Goal: Task Accomplishment & Management: Complete application form

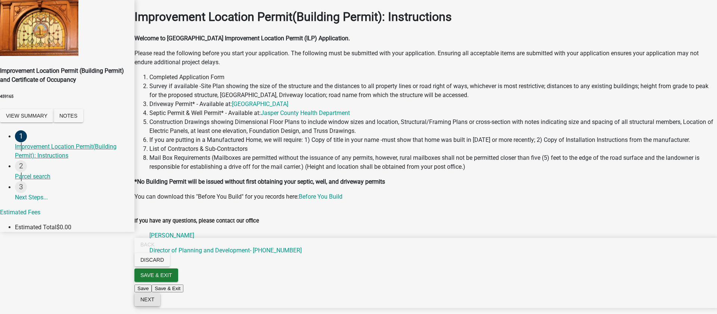
click at [154, 302] on span "Next" at bounding box center [147, 300] width 14 height 6
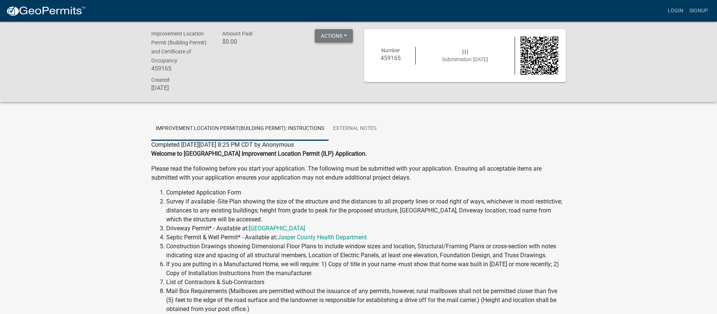
click at [344, 35] on button "Actions" at bounding box center [334, 35] width 38 height 13
click at [343, 37] on button "Actions" at bounding box center [334, 35] width 38 height 13
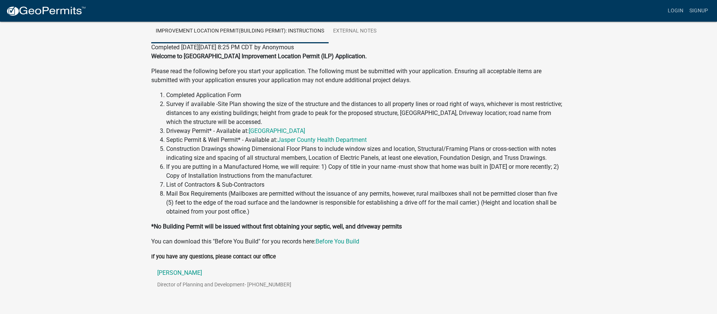
scroll to position [123, 0]
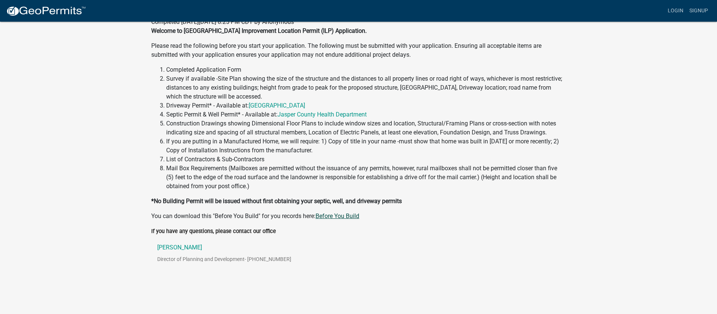
click at [330, 214] on link "Before You Build" at bounding box center [338, 215] width 44 height 7
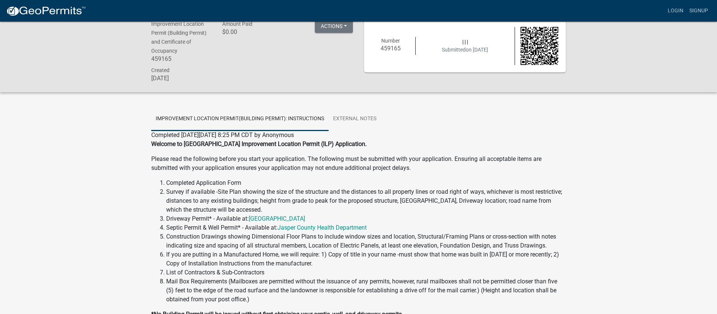
scroll to position [0, 0]
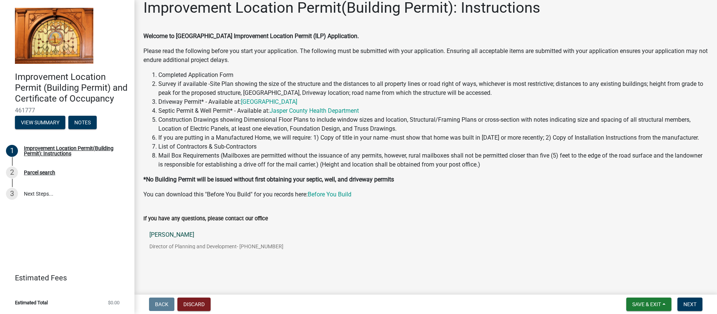
scroll to position [18, 0]
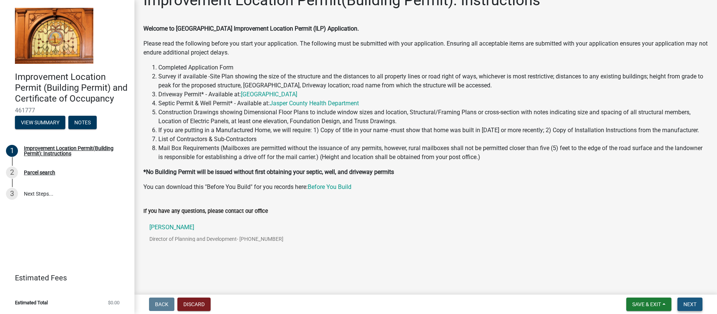
click at [694, 304] on span "Next" at bounding box center [689, 304] width 13 height 6
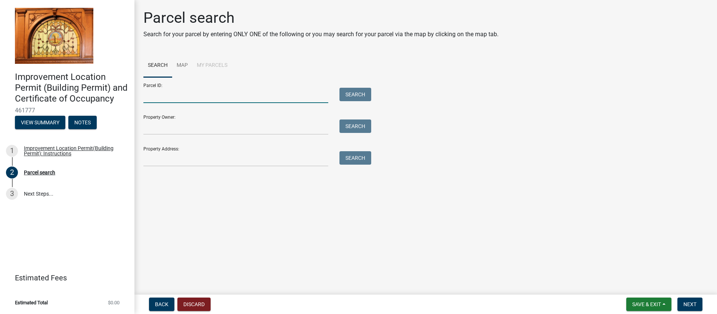
click at [206, 102] on input "Parcel ID:" at bounding box center [235, 95] width 185 height 15
click at [201, 99] on input "Parcel ID:" at bounding box center [235, 95] width 185 height 15
type input "37-09-06-008-001.044-030"
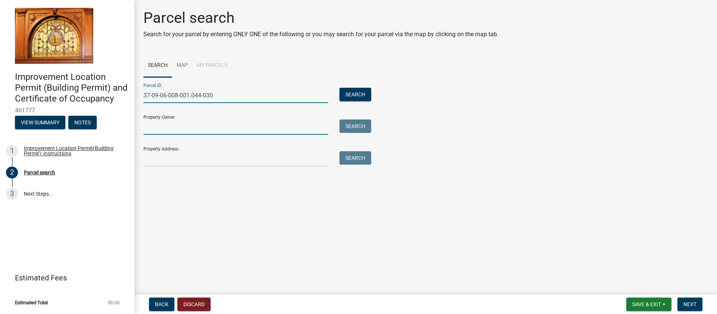
click at [218, 122] on input "Property Owner:" at bounding box center [235, 126] width 185 height 15
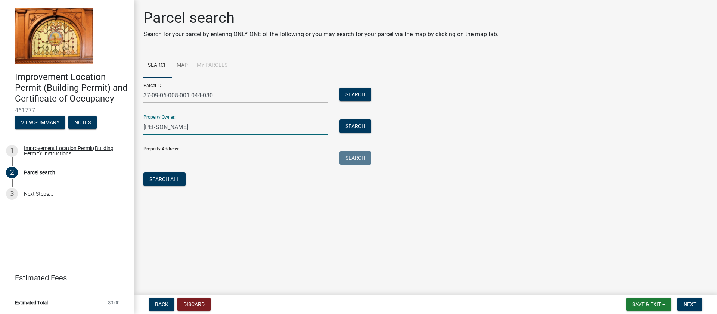
type input "[PERSON_NAME]"
click at [202, 155] on input "Property Address:" at bounding box center [235, 158] width 185 height 15
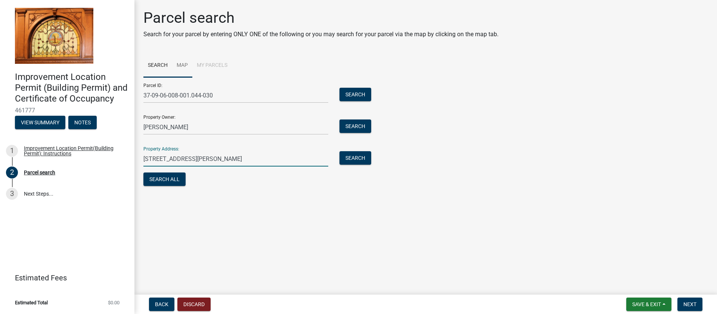
type input "[STREET_ADDRESS][PERSON_NAME]"
click at [182, 64] on link "Map" at bounding box center [182, 66] width 20 height 24
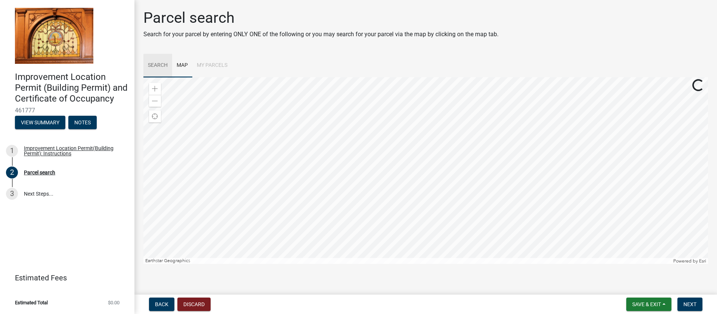
click at [162, 66] on link "Search" at bounding box center [157, 66] width 29 height 24
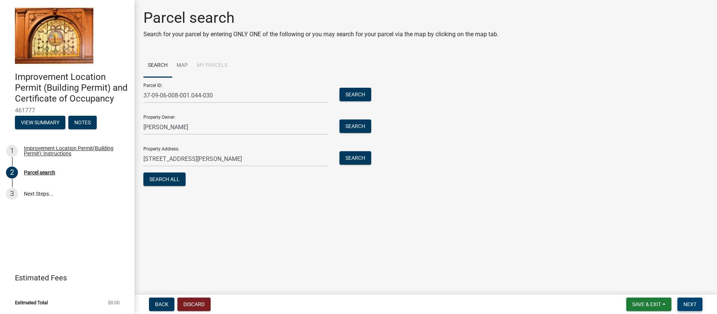
click at [696, 304] on span "Next" at bounding box center [689, 304] width 13 height 6
drag, startPoint x: 696, startPoint y: 304, endPoint x: 684, endPoint y: 300, distance: 12.3
click at [696, 304] on span "Next" at bounding box center [689, 304] width 13 height 6
click at [160, 178] on button "Search All" at bounding box center [164, 179] width 42 height 13
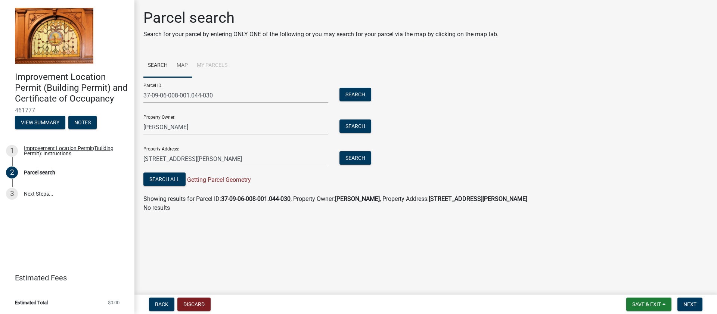
click at [182, 63] on link "Map" at bounding box center [182, 66] width 20 height 24
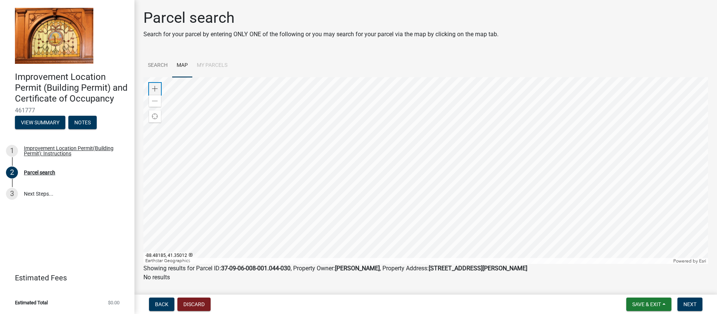
click at [158, 91] on div "Zoom in" at bounding box center [155, 89] width 12 height 12
click at [156, 90] on span at bounding box center [155, 89] width 6 height 6
click at [345, 157] on div at bounding box center [425, 170] width 565 height 187
click at [157, 88] on span at bounding box center [155, 89] width 6 height 6
click at [391, 201] on div at bounding box center [425, 170] width 565 height 187
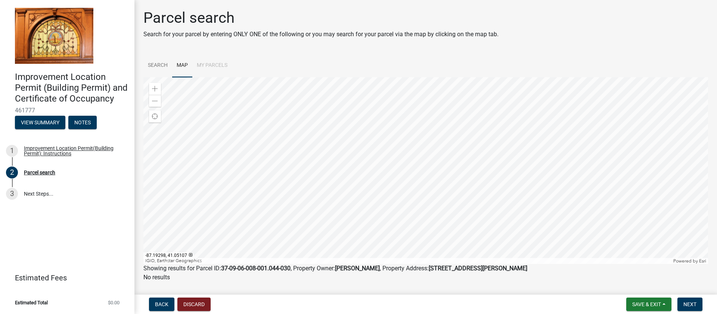
click at [442, 139] on div at bounding box center [425, 170] width 565 height 187
click at [154, 90] on span at bounding box center [155, 89] width 6 height 6
click at [570, 245] on div at bounding box center [425, 170] width 565 height 187
click at [286, 116] on div at bounding box center [425, 170] width 565 height 187
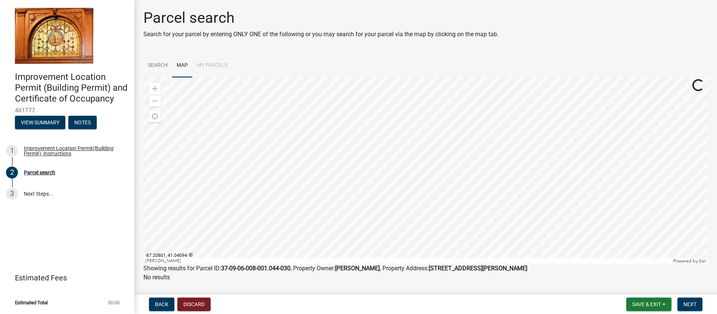
click at [418, 122] on div at bounding box center [425, 170] width 565 height 187
click at [464, 159] on div at bounding box center [425, 170] width 565 height 187
click at [153, 88] on span at bounding box center [155, 89] width 6 height 6
click at [156, 100] on span at bounding box center [155, 101] width 6 height 6
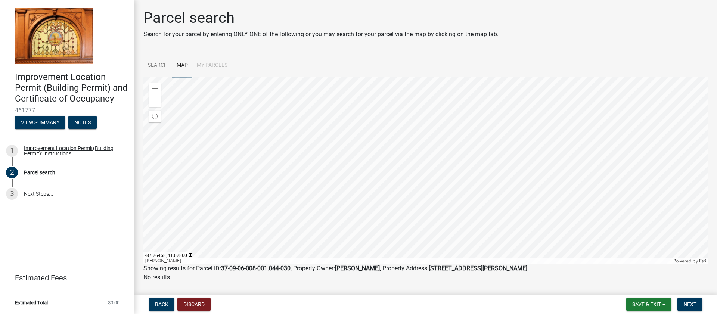
click at [230, 123] on div at bounding box center [425, 170] width 565 height 187
click at [237, 133] on div at bounding box center [425, 170] width 565 height 187
click at [227, 130] on div at bounding box center [425, 170] width 565 height 187
click at [299, 125] on div at bounding box center [425, 170] width 565 height 187
click at [377, 205] on div at bounding box center [425, 170] width 565 height 187
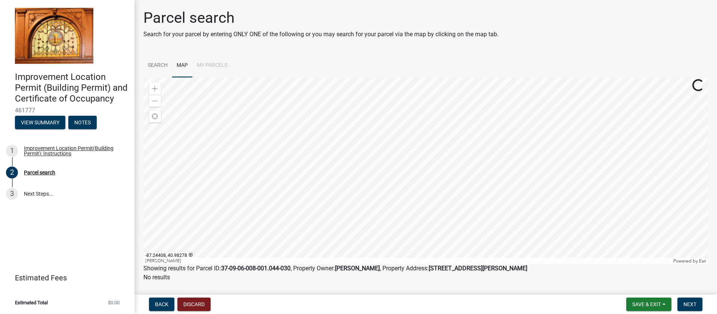
click at [379, 235] on div at bounding box center [425, 170] width 565 height 187
click at [370, 230] on div at bounding box center [425, 170] width 565 height 187
click at [335, 184] on div at bounding box center [425, 170] width 565 height 187
click at [311, 183] on div at bounding box center [425, 170] width 565 height 187
click at [310, 168] on div at bounding box center [425, 170] width 565 height 187
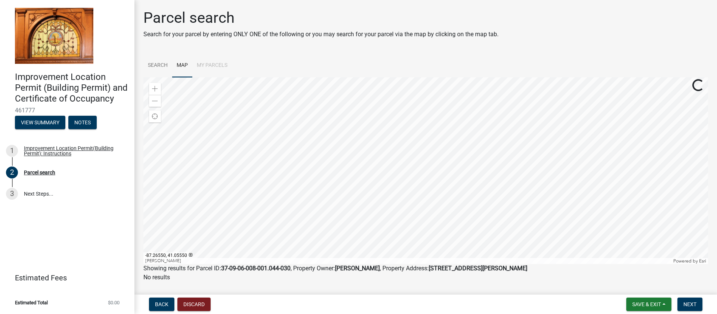
click at [316, 198] on div at bounding box center [425, 170] width 565 height 187
click at [317, 203] on div at bounding box center [425, 170] width 565 height 187
click at [155, 88] on span at bounding box center [155, 89] width 6 height 6
click at [155, 89] on span at bounding box center [155, 89] width 6 height 6
click at [559, 168] on div at bounding box center [425, 170] width 565 height 187
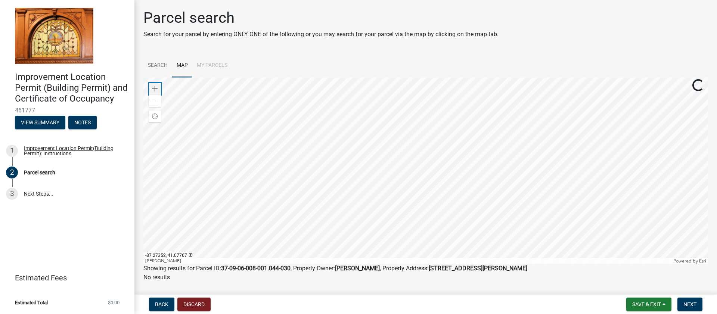
click at [155, 89] on span at bounding box center [155, 89] width 6 height 6
click at [155, 90] on span at bounding box center [155, 89] width 6 height 6
click at [395, 110] on div at bounding box center [425, 170] width 565 height 187
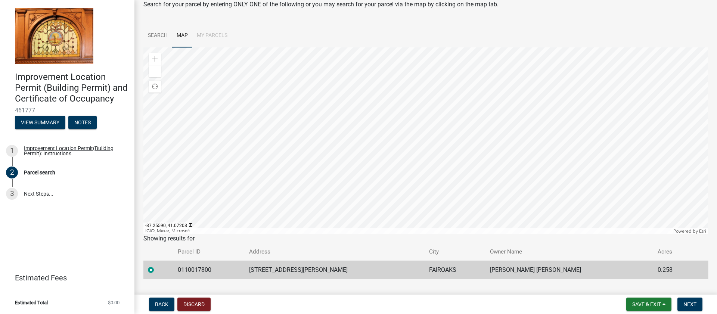
scroll to position [46, 0]
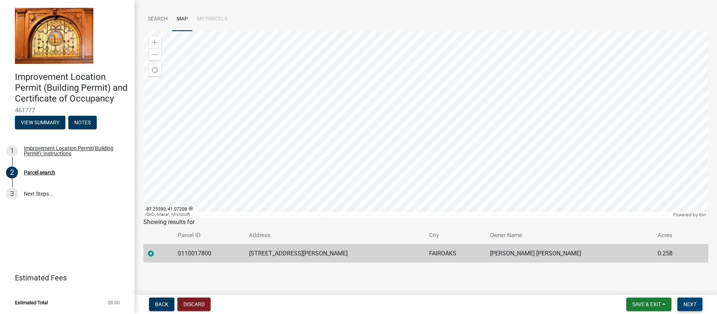
click at [692, 302] on span "Next" at bounding box center [689, 304] width 13 height 6
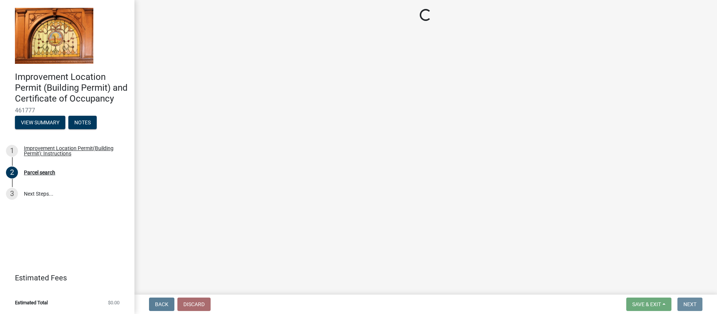
scroll to position [0, 0]
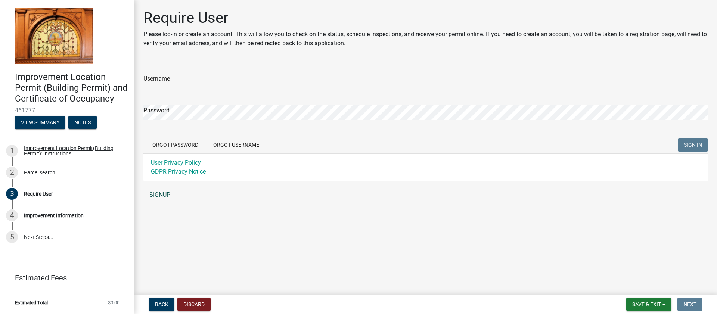
click at [158, 191] on link "SIGNUP" at bounding box center [425, 194] width 565 height 15
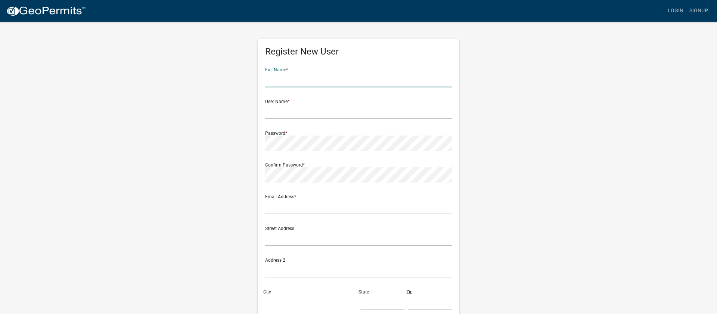
click at [327, 75] on input "text" at bounding box center [358, 79] width 187 height 15
type input "[PERSON_NAME]"
type input "[EMAIL_ADDRESS][DOMAIN_NAME]"
type input "[STREET_ADDRESS][PERSON_NAME]"
type input "[GEOGRAPHIC_DATA]"
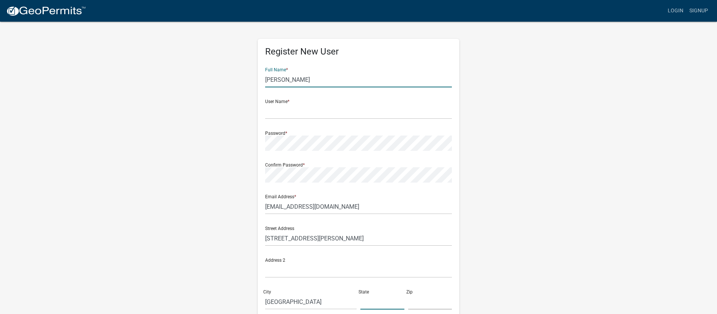
type input "[US_STATE]"
type input "47943"
type input "2192068709"
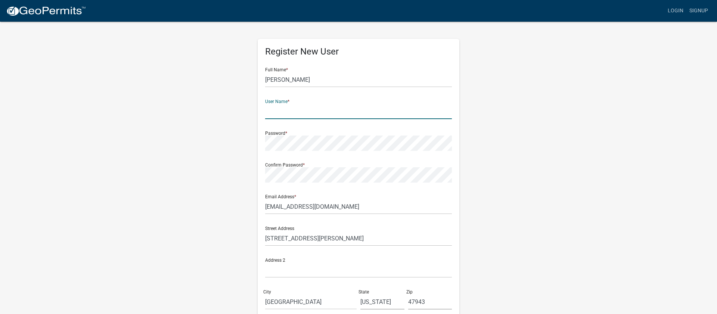
drag, startPoint x: 328, startPoint y: 109, endPoint x: 333, endPoint y: 110, distance: 4.9
click at [328, 109] on input "text" at bounding box center [358, 111] width 187 height 15
type input "EdgarClem"
click at [302, 183] on form "Full Name * [PERSON_NAME] User Name * EdgarClem Password * Confirm Password * E…" at bounding box center [358, 222] width 187 height 320
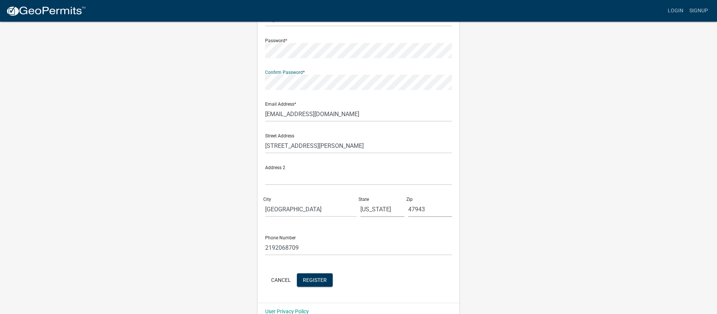
scroll to position [106, 0]
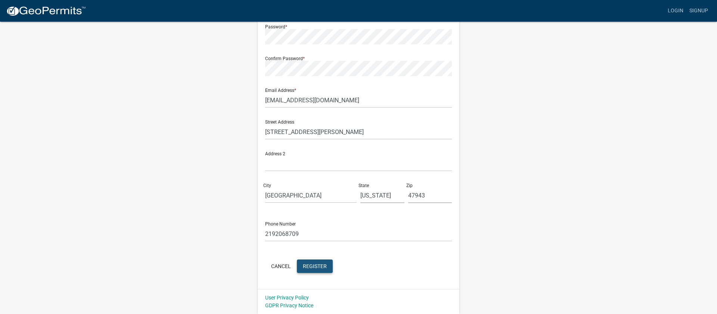
click at [320, 263] on span "Register" at bounding box center [315, 266] width 24 height 6
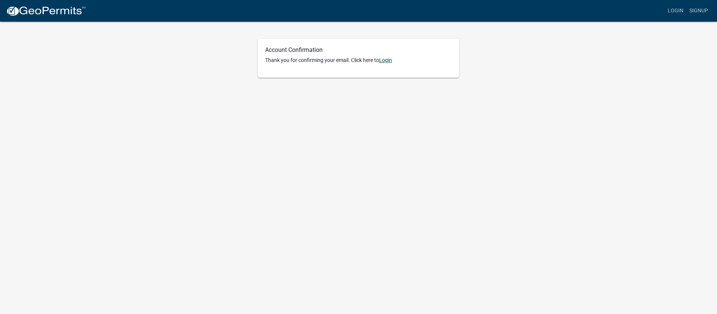
click at [387, 59] on link "Login" at bounding box center [385, 60] width 13 height 6
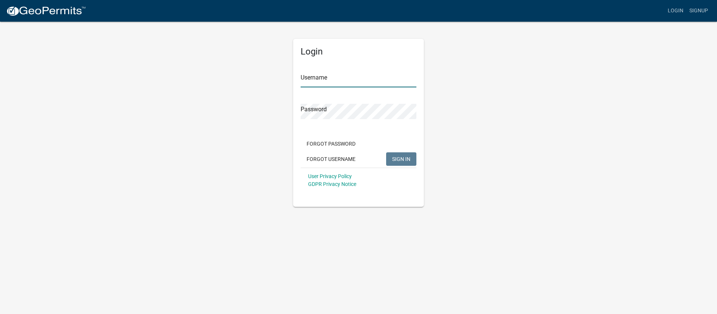
type input "EdgarClem"
drag, startPoint x: 403, startPoint y: 161, endPoint x: 419, endPoint y: 159, distance: 15.7
click at [403, 161] on span "SIGN IN" at bounding box center [401, 159] width 18 height 6
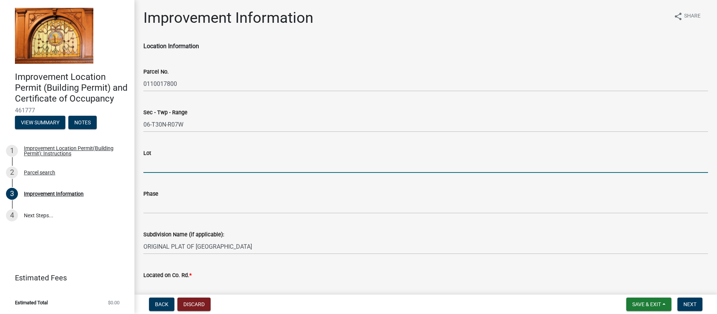
click at [201, 164] on input "Lot" at bounding box center [425, 165] width 565 height 15
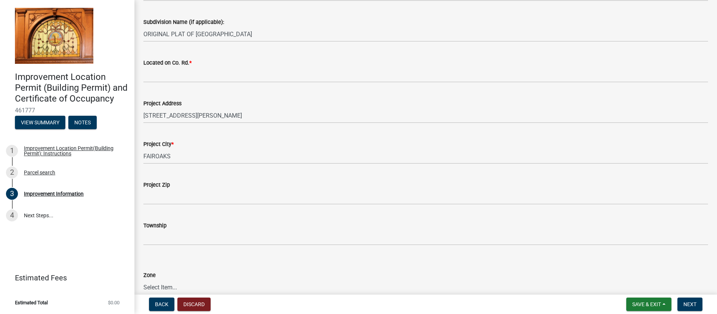
scroll to position [214, 0]
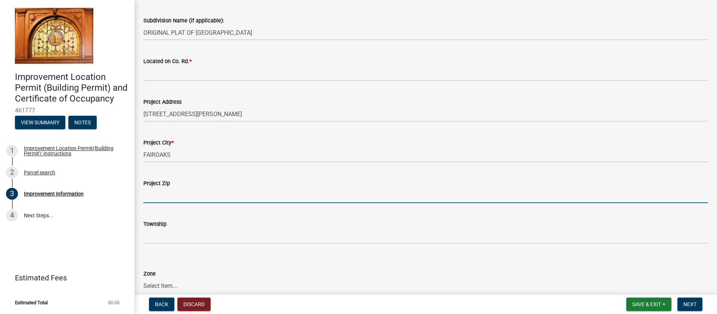
click at [212, 196] on input "Project Zip" at bounding box center [425, 195] width 565 height 15
type input "47943"
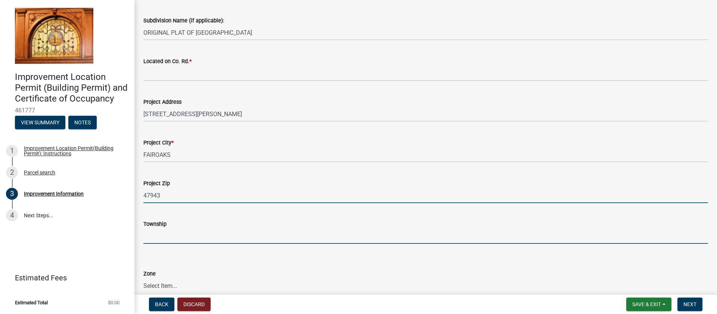
type input "[GEOGRAPHIC_DATA]"
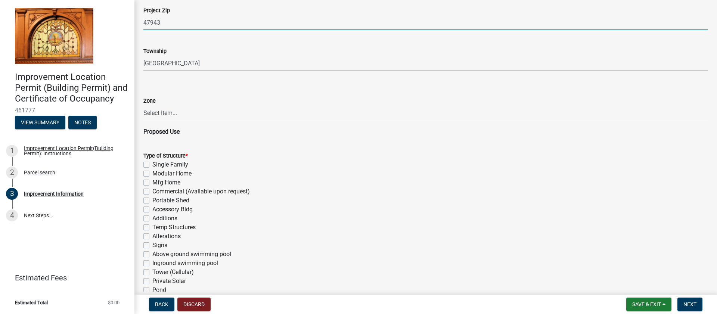
scroll to position [390, 0]
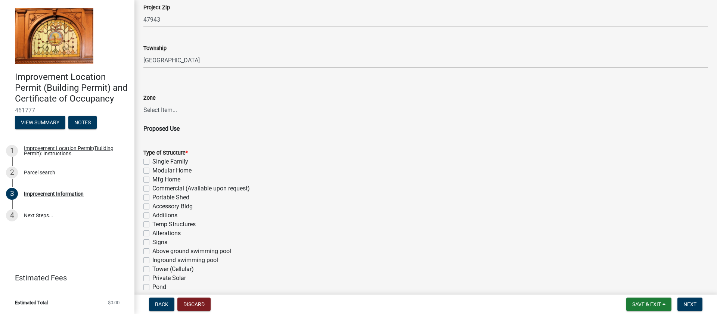
click at [152, 171] on label "Modular Home" at bounding box center [171, 170] width 39 height 9
click at [152, 171] on input "Modular Home" at bounding box center [154, 168] width 5 height 5
checkbox input "true"
checkbox input "false"
checkbox input "true"
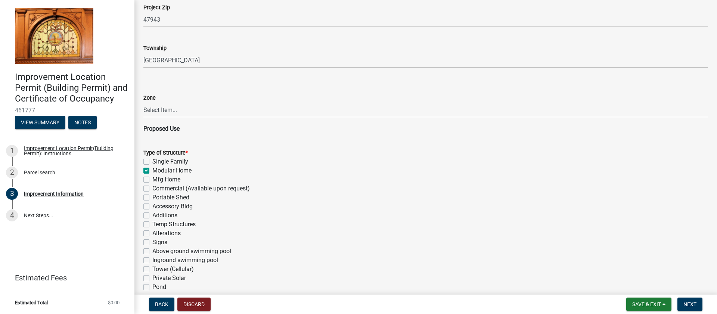
checkbox input "false"
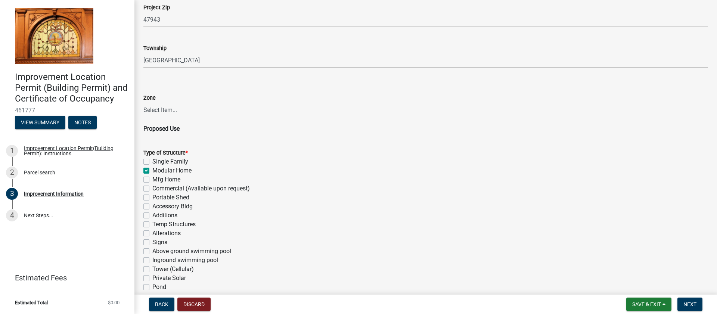
checkbox input "false"
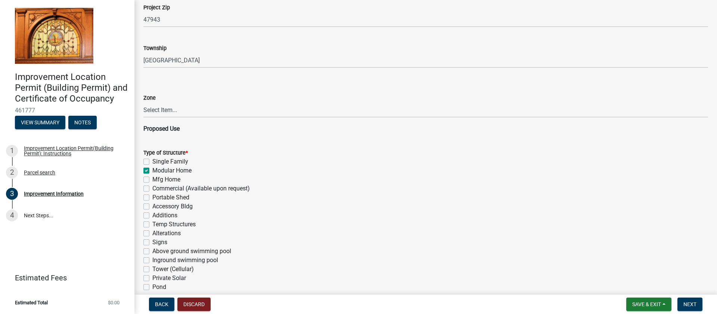
checkbox input "false"
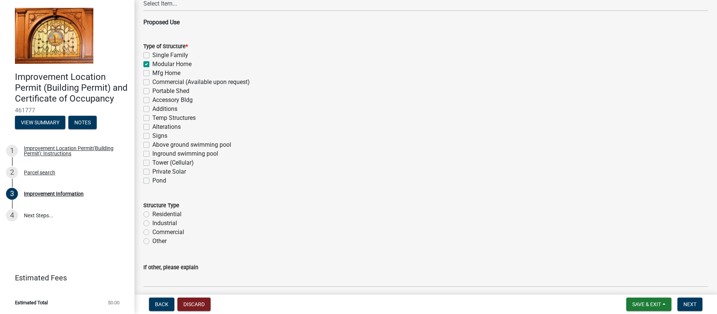
scroll to position [500, 0]
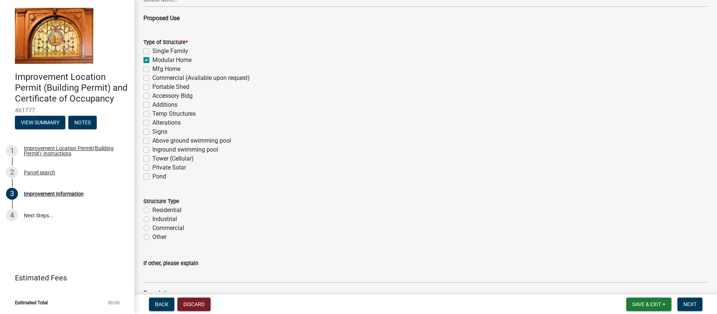
click at [152, 210] on label "Residential" at bounding box center [166, 210] width 29 height 9
click at [152, 210] on input "Residential" at bounding box center [154, 208] width 5 height 5
radio input "true"
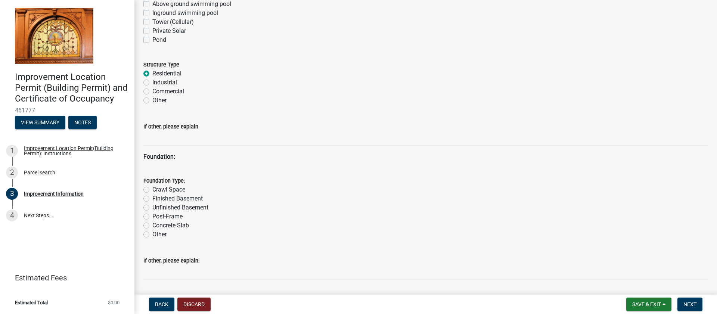
scroll to position [638, 0]
click at [152, 235] on label "Other" at bounding box center [159, 233] width 14 height 9
click at [152, 234] on input "Other" at bounding box center [154, 231] width 5 height 5
radio input "true"
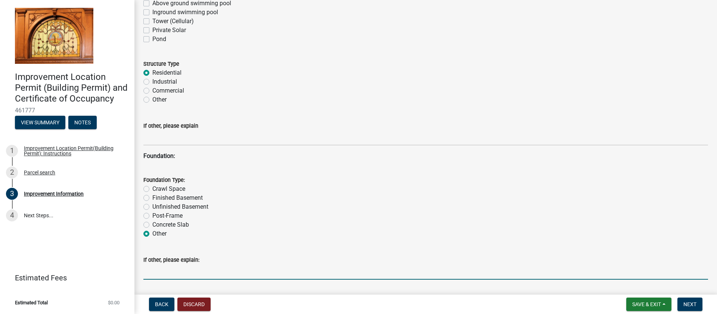
click at [179, 269] on input "If other, please explain:" at bounding box center [425, 271] width 565 height 15
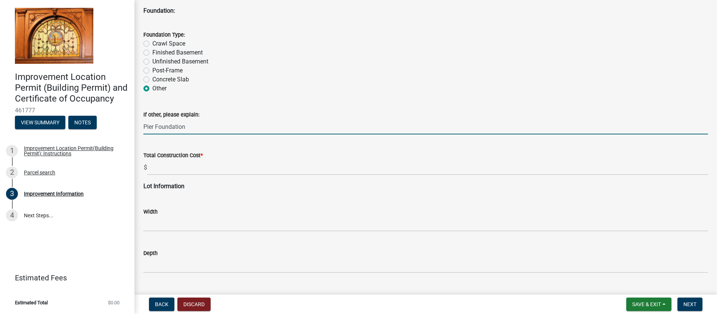
scroll to position [785, 0]
type input "Pier Foundation"
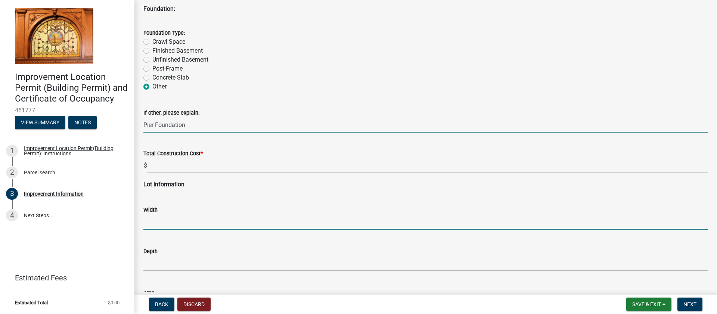
click at [171, 220] on input "text" at bounding box center [425, 221] width 565 height 15
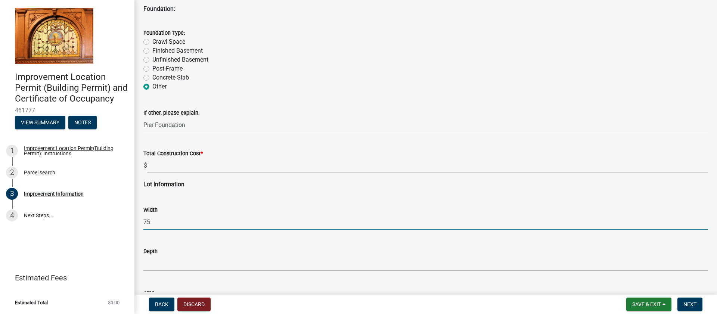
type input "75"
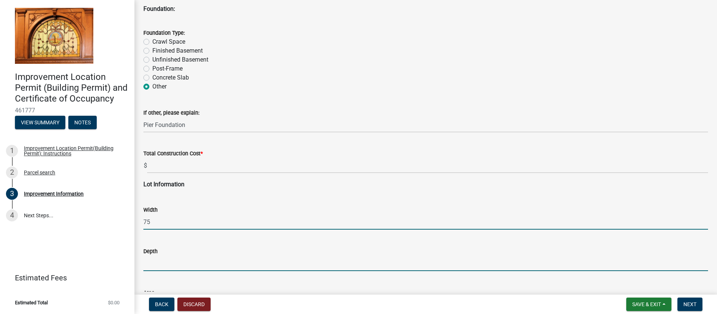
click at [186, 264] on input "text" at bounding box center [425, 263] width 565 height 15
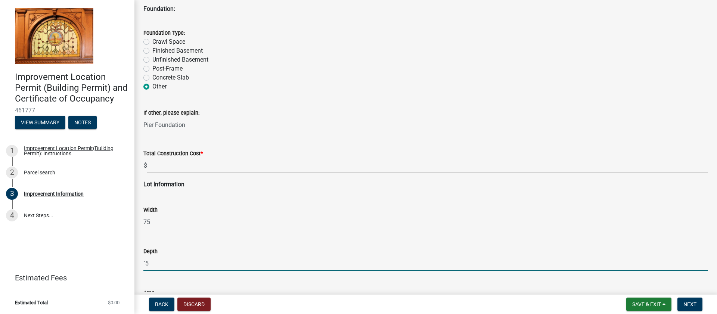
type input "`"
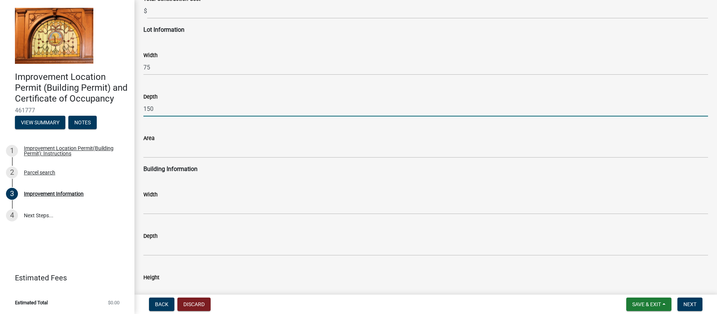
scroll to position [941, 0]
type input "150"
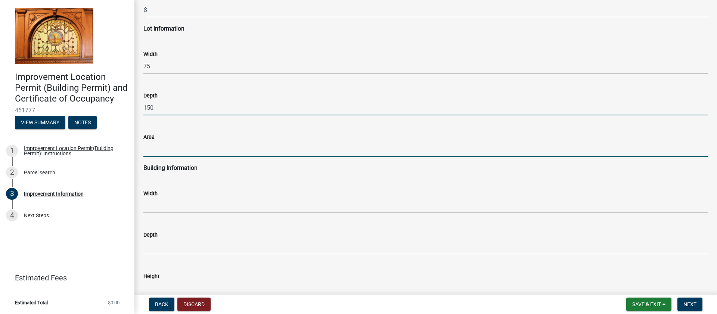
click at [174, 154] on input "text" at bounding box center [425, 149] width 565 height 15
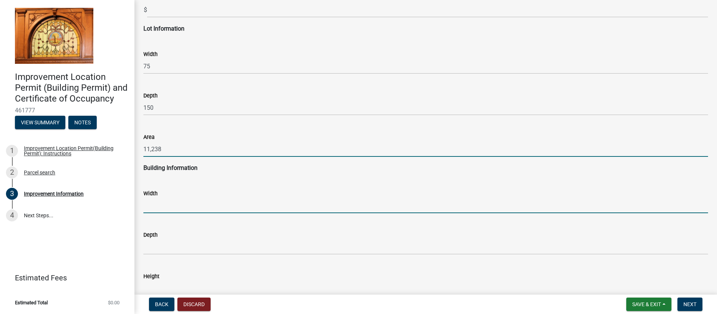
type input "11238"
click at [193, 206] on input "text" at bounding box center [425, 205] width 565 height 15
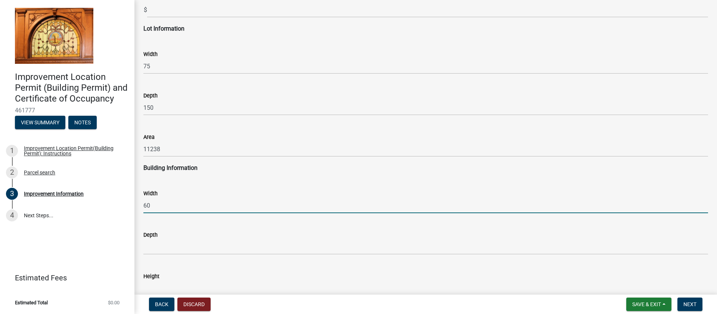
type input "60"
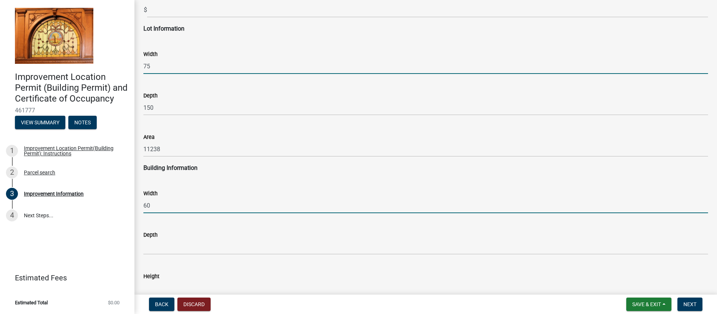
click at [181, 67] on input "75" at bounding box center [425, 66] width 565 height 15
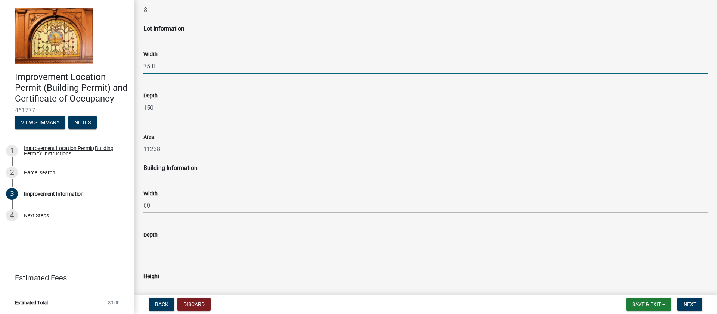
type input "75"
click at [185, 109] on input "150" at bounding box center [425, 107] width 565 height 15
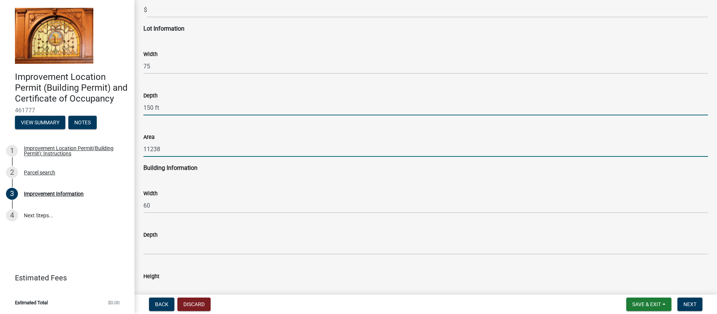
type input "150"
click at [178, 152] on input "11238" at bounding box center [425, 149] width 565 height 15
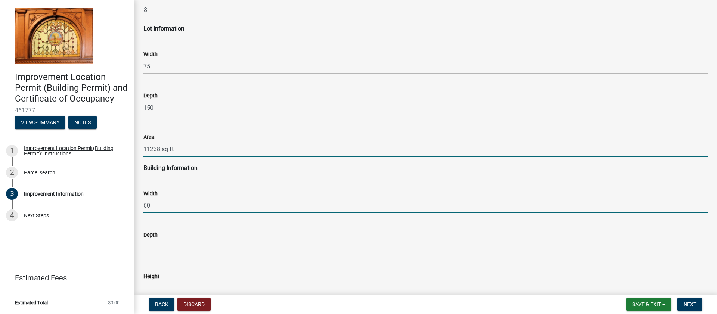
type input "11238"
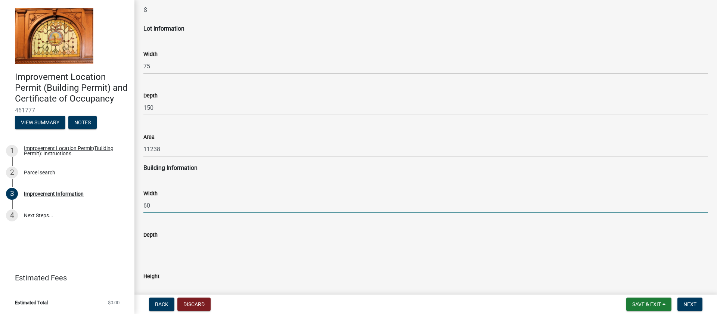
click at [190, 207] on input "60" at bounding box center [425, 205] width 565 height 15
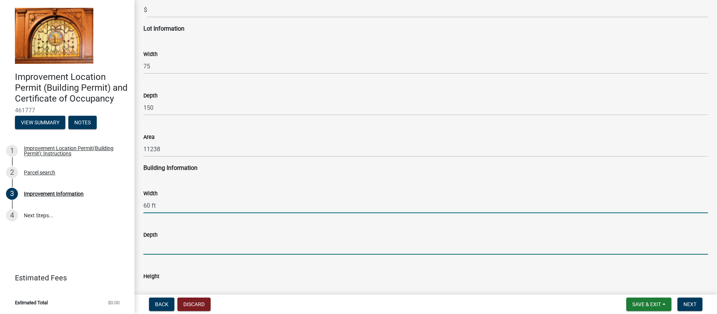
type input "60"
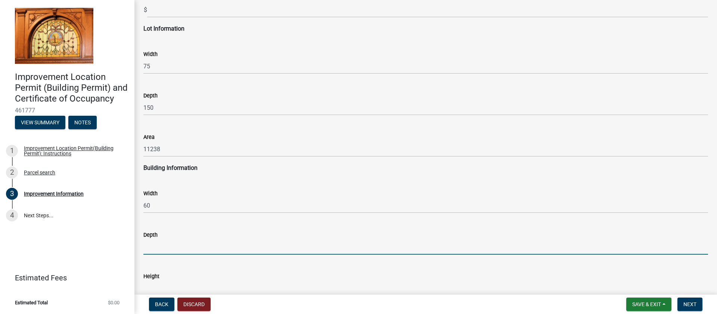
click at [164, 249] on input "text" at bounding box center [425, 246] width 565 height 15
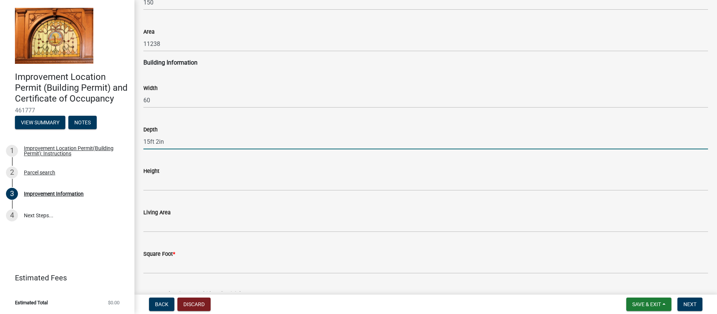
scroll to position [1047, 0]
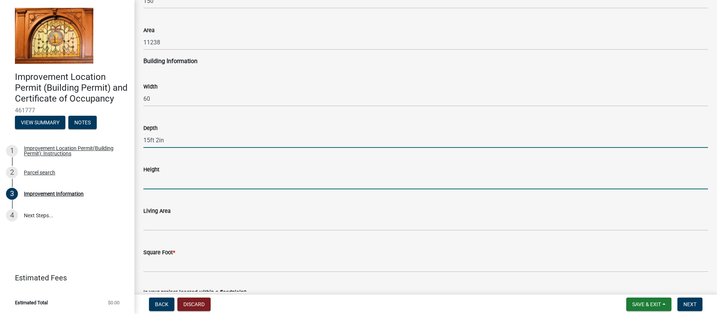
type input "152"
click at [170, 183] on input "text" at bounding box center [425, 181] width 565 height 15
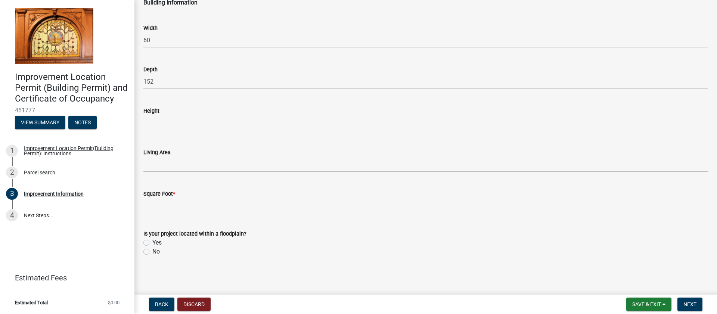
scroll to position [1106, 0]
drag, startPoint x: 148, startPoint y: 251, endPoint x: 153, endPoint y: 253, distance: 5.6
click at [152, 251] on label "No" at bounding box center [155, 251] width 7 height 9
click at [152, 251] on input "No" at bounding box center [154, 249] width 5 height 5
radio input "true"
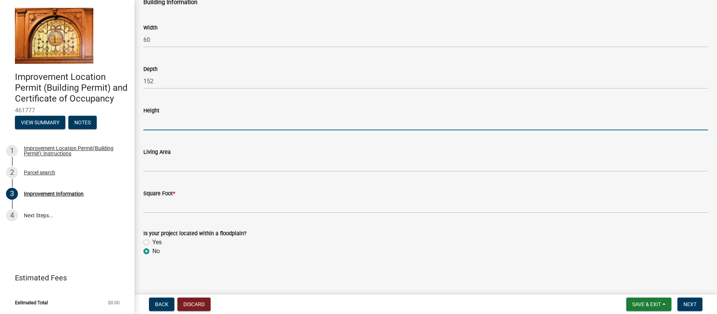
click at [159, 125] on input "text" at bounding box center [425, 122] width 565 height 15
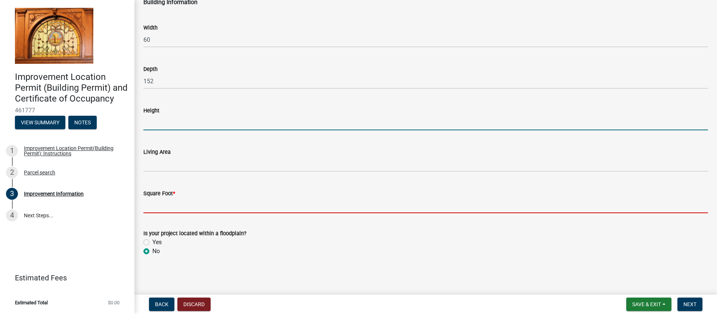
click at [169, 205] on input "text" at bounding box center [425, 205] width 565 height 15
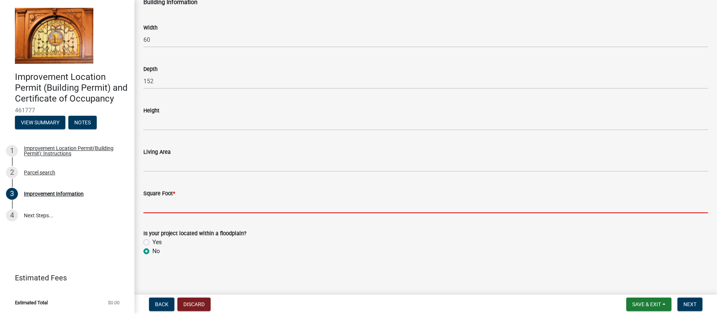
type input "1"
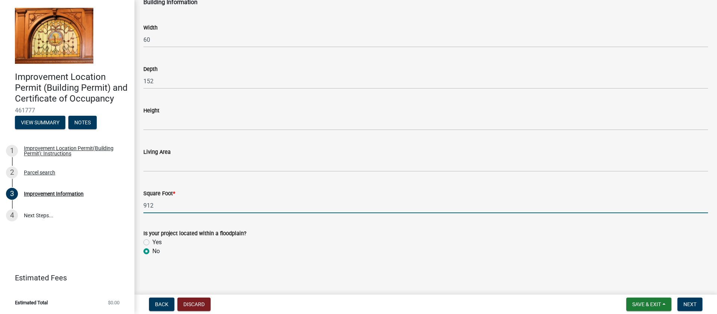
type input "912"
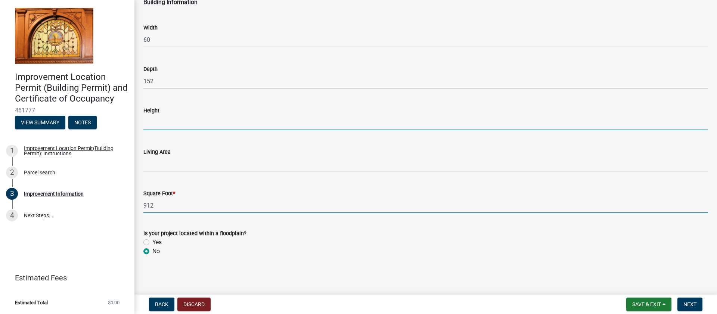
click at [179, 121] on input "text" at bounding box center [425, 122] width 565 height 15
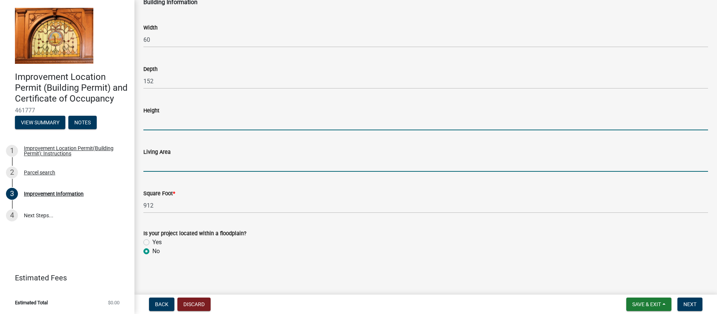
click at [186, 167] on input "text" at bounding box center [425, 163] width 565 height 15
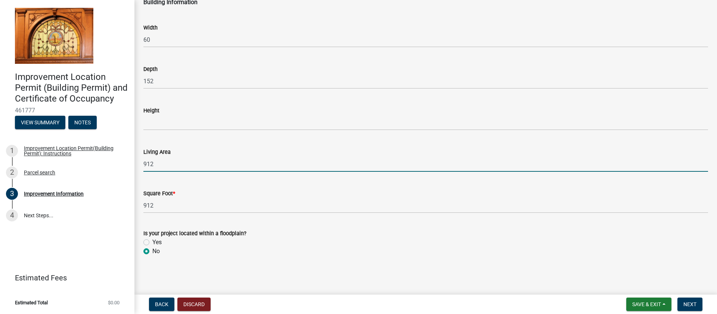
type input "912"
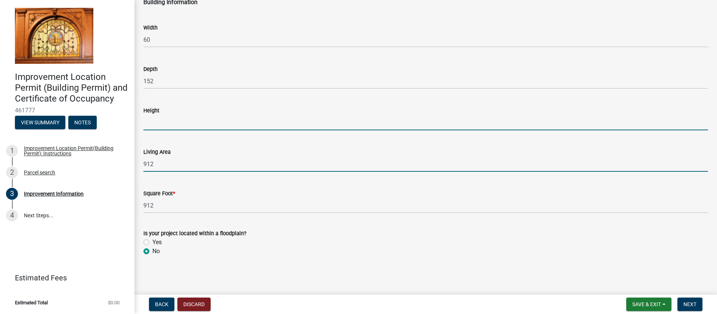
click at [184, 125] on input "text" at bounding box center [425, 122] width 565 height 15
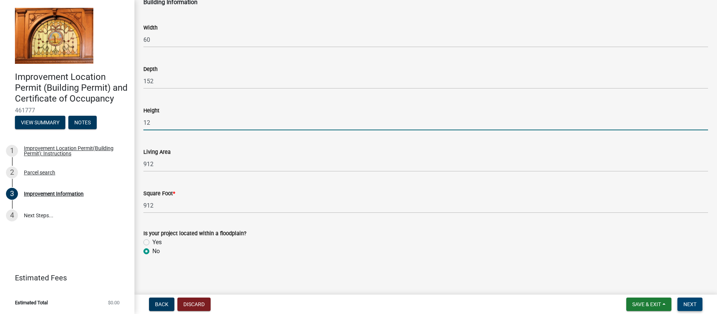
type input "12"
click at [694, 304] on span "Next" at bounding box center [689, 304] width 13 height 6
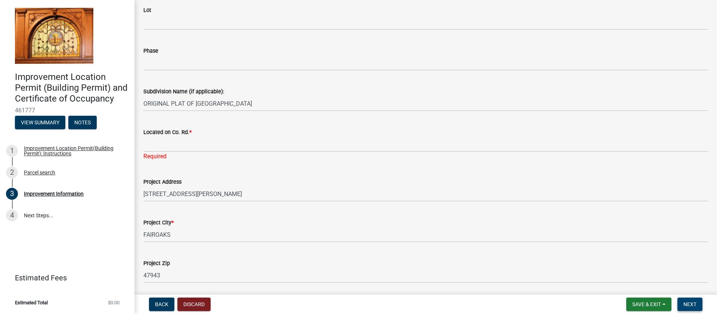
scroll to position [212, 0]
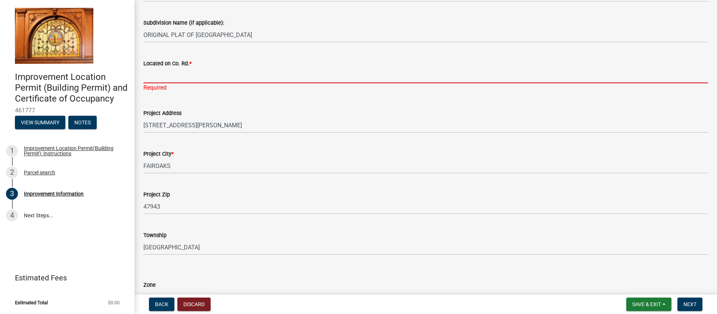
click at [169, 76] on input "Located on Co. Rd. *" at bounding box center [425, 75] width 565 height 15
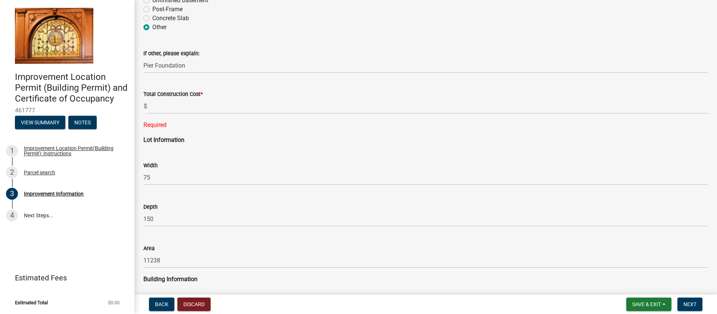
scroll to position [858, 0]
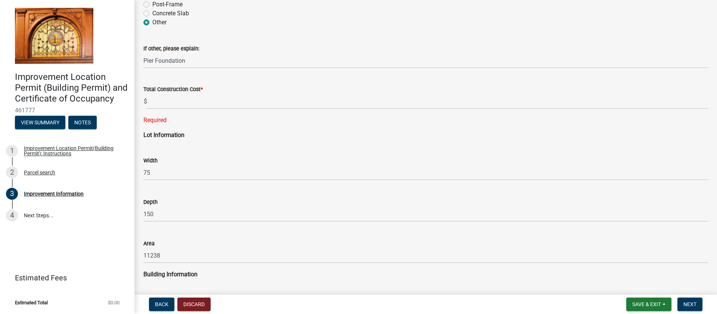
type input "Carrol"
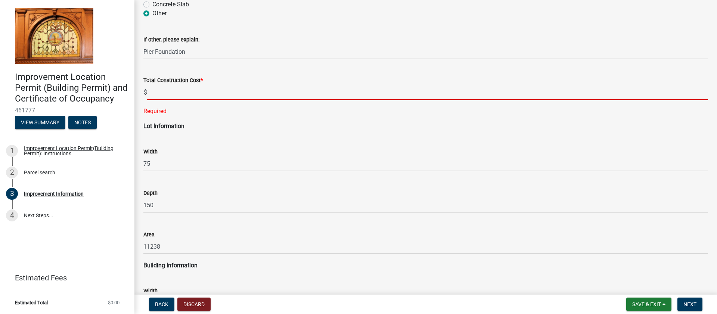
drag, startPoint x: 180, startPoint y: 98, endPoint x: 186, endPoint y: 99, distance: 6.0
click at [180, 98] on input "text" at bounding box center [427, 92] width 561 height 15
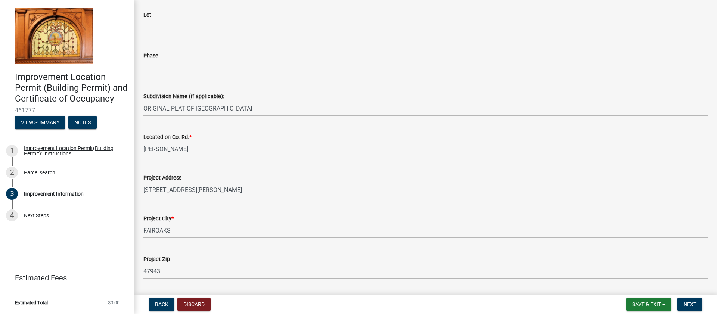
scroll to position [138, 0]
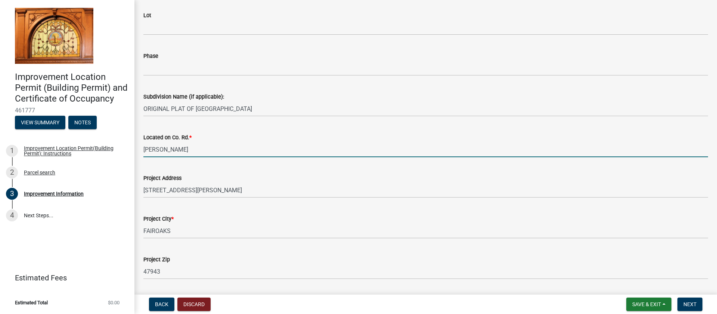
type input "93600"
click at [175, 152] on input "Carrol" at bounding box center [425, 149] width 565 height 15
click at [192, 150] on input "Carrol" at bounding box center [425, 149] width 565 height 15
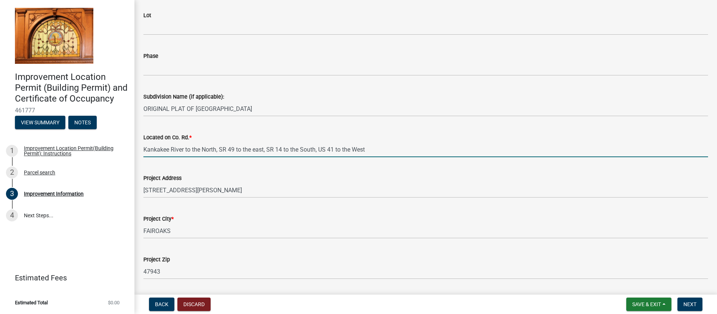
scroll to position [139, 0]
type input "Kankakee River to the North, SR 49 to the east, SR 14 to the South, US 41 to th…"
click at [694, 303] on span "Next" at bounding box center [689, 304] width 13 height 6
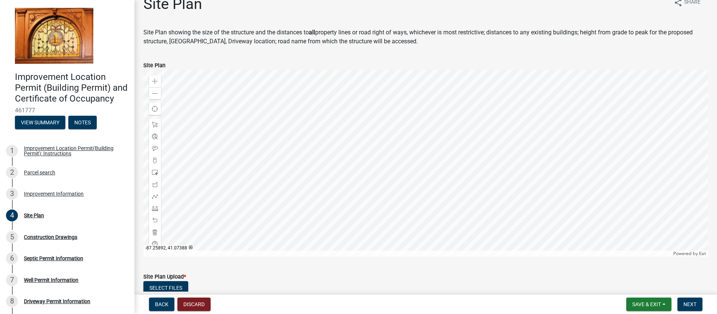
scroll to position [0, 0]
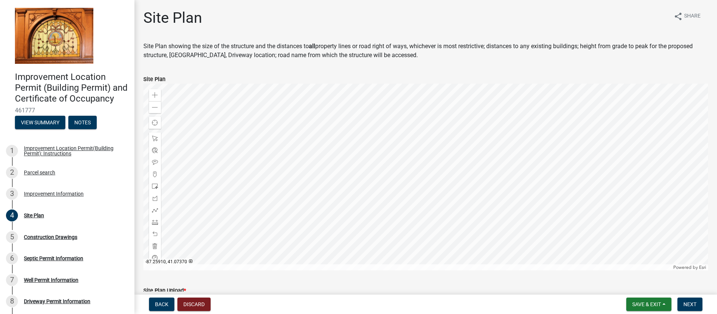
click at [398, 182] on div at bounding box center [425, 177] width 565 height 187
click at [401, 182] on div at bounding box center [425, 177] width 565 height 187
click at [155, 152] on span at bounding box center [155, 151] width 6 height 6
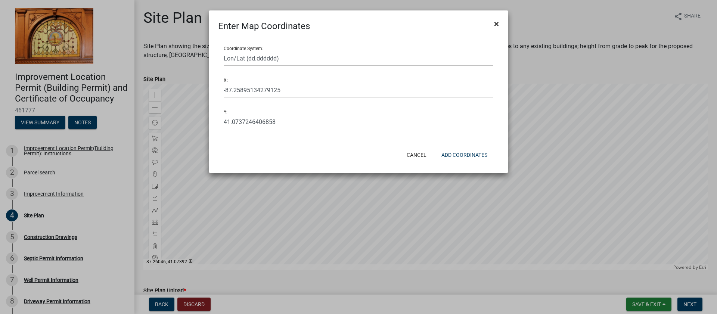
click at [499, 22] on button "×" at bounding box center [496, 23] width 17 height 21
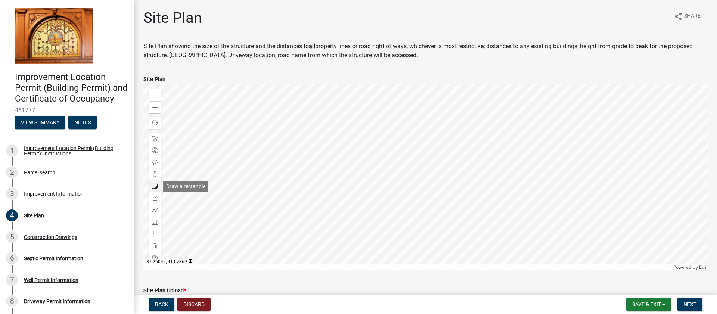
click at [155, 187] on span at bounding box center [155, 186] width 6 height 6
drag, startPoint x: 158, startPoint y: 139, endPoint x: 164, endPoint y: 139, distance: 6.7
click at [158, 139] on div at bounding box center [155, 139] width 12 height 12
click at [425, 165] on div at bounding box center [425, 177] width 565 height 187
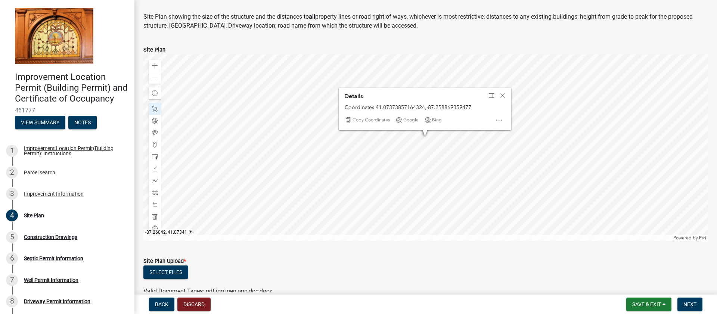
scroll to position [29, 0]
click at [499, 120] on span "Open" at bounding box center [499, 121] width 6 height 6
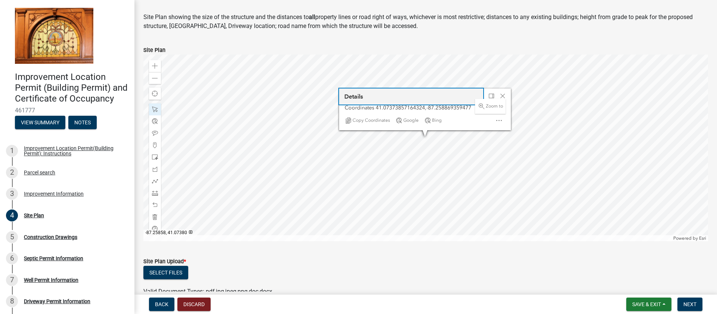
click at [451, 100] on button "Details" at bounding box center [411, 97] width 144 height 16
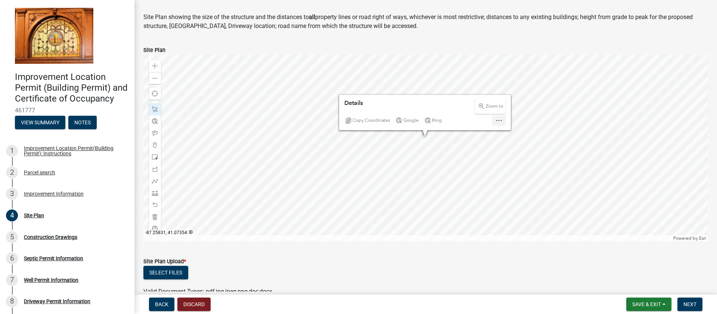
click at [541, 192] on div at bounding box center [425, 148] width 565 height 187
click at [424, 137] on div at bounding box center [425, 148] width 565 height 187
click at [493, 161] on div at bounding box center [425, 148] width 565 height 187
click at [439, 147] on div at bounding box center [425, 148] width 565 height 187
click at [516, 106] on span "Close" at bounding box center [517, 107] width 6 height 6
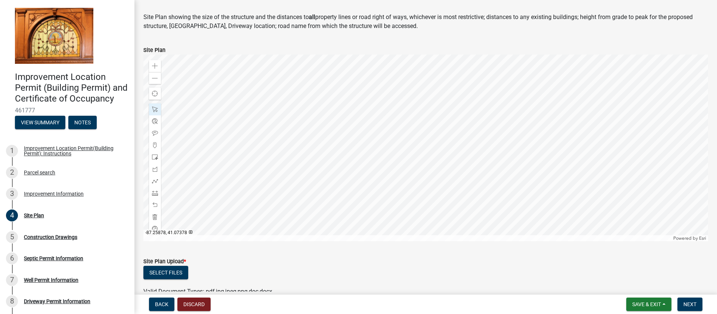
click at [456, 134] on div at bounding box center [425, 148] width 565 height 187
click at [433, 135] on div at bounding box center [425, 148] width 565 height 187
click at [495, 168] on div at bounding box center [425, 148] width 565 height 187
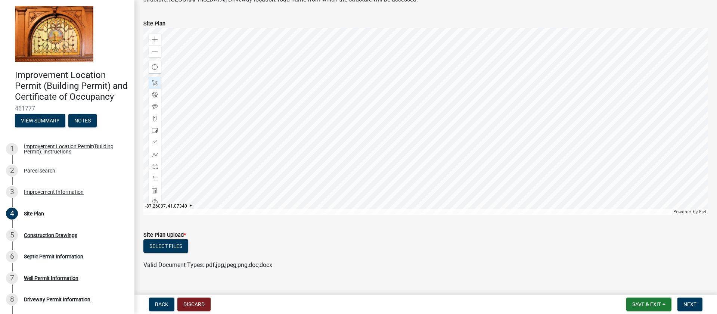
scroll to position [55, 0]
click at [153, 110] on span at bounding box center [155, 108] width 6 height 6
click at [428, 108] on div at bounding box center [425, 122] width 565 height 187
click at [428, 106] on div at bounding box center [425, 122] width 565 height 187
drag, startPoint x: 154, startPoint y: 83, endPoint x: 186, endPoint y: 88, distance: 32.1
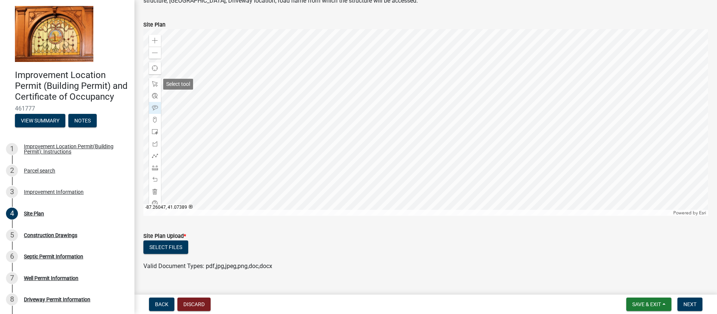
click at [154, 83] on span at bounding box center [155, 84] width 6 height 6
click at [431, 106] on div at bounding box center [425, 122] width 565 height 187
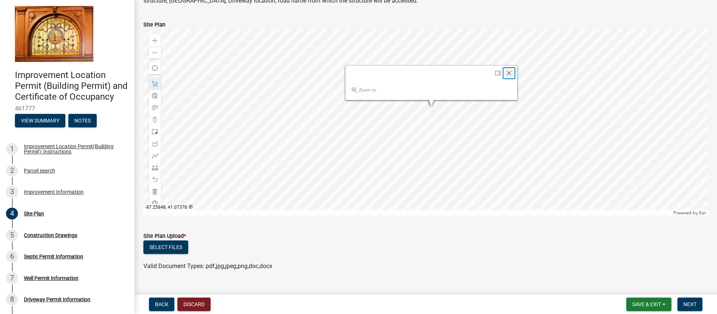
click at [510, 73] on span "Close" at bounding box center [509, 73] width 6 height 6
click at [430, 114] on div at bounding box center [425, 122] width 565 height 187
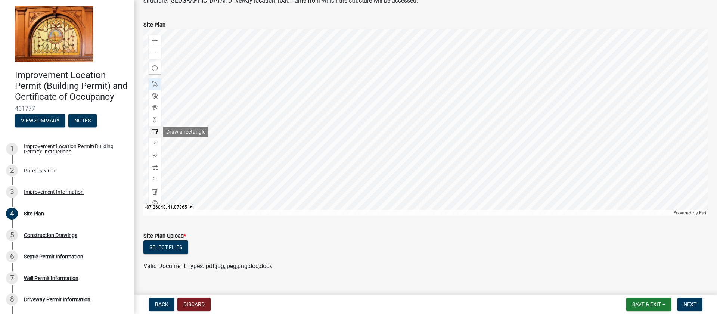
click at [155, 134] on span at bounding box center [155, 132] width 6 height 6
click at [417, 124] on div at bounding box center [425, 122] width 565 height 187
click at [392, 126] on div at bounding box center [425, 122] width 565 height 187
click at [155, 180] on span at bounding box center [155, 180] width 6 height 6
drag, startPoint x: 155, startPoint y: 83, endPoint x: 182, endPoint y: 86, distance: 27.5
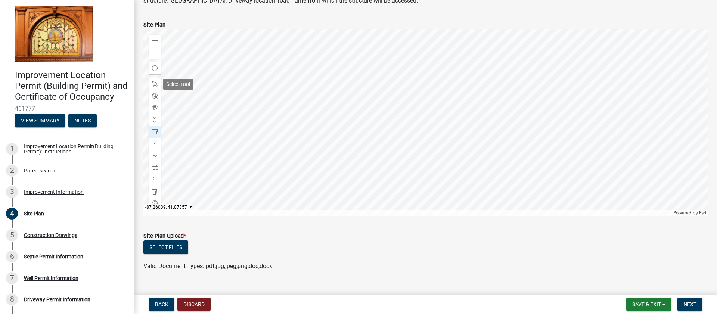
click at [155, 83] on span at bounding box center [155, 84] width 6 height 6
click at [393, 125] on div at bounding box center [425, 122] width 565 height 187
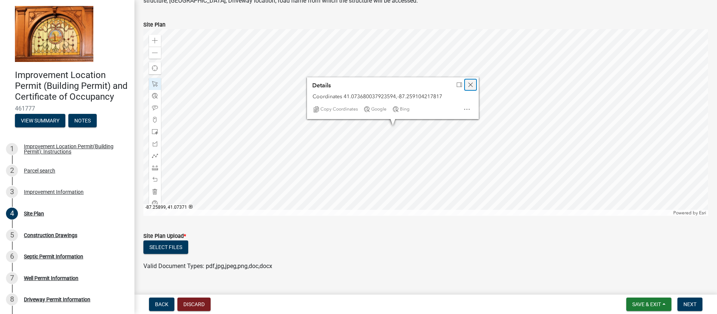
click at [471, 84] on span "Close" at bounding box center [471, 85] width 6 height 6
click at [387, 120] on div at bounding box center [425, 122] width 565 height 187
click at [394, 125] on div at bounding box center [425, 122] width 565 height 187
click at [380, 88] on div at bounding box center [425, 122] width 565 height 187
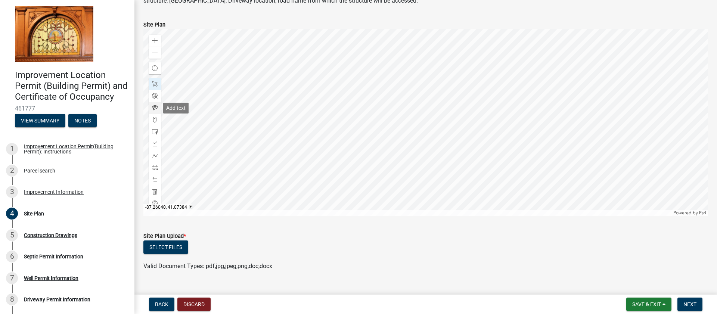
click at [155, 108] on span at bounding box center [155, 108] width 6 height 6
click at [381, 131] on div at bounding box center [425, 122] width 565 height 187
click at [385, 129] on div at bounding box center [425, 122] width 565 height 187
click at [155, 85] on span at bounding box center [155, 84] width 6 height 6
click at [382, 128] on div at bounding box center [425, 122] width 565 height 187
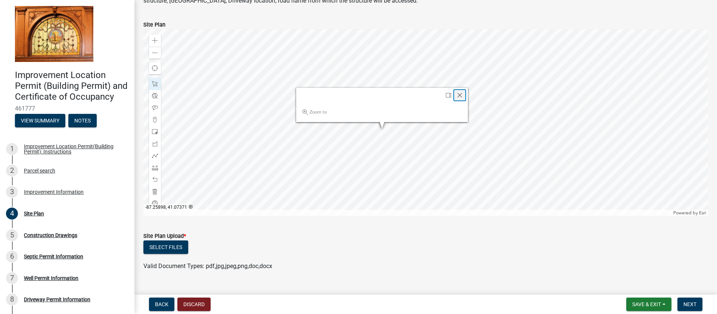
click at [461, 97] on span "Close" at bounding box center [460, 95] width 6 height 6
click at [389, 133] on div at bounding box center [425, 122] width 565 height 187
click at [390, 131] on div at bounding box center [425, 122] width 565 height 187
click at [464, 117] on span "Open" at bounding box center [464, 116] width 6 height 6
click at [469, 91] on span "Close" at bounding box center [468, 91] width 6 height 6
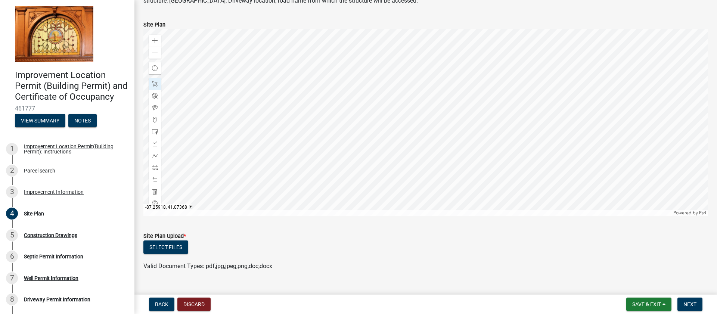
click at [379, 131] on div at bounding box center [425, 122] width 565 height 187
click at [389, 131] on div at bounding box center [425, 122] width 565 height 187
click at [401, 145] on div at bounding box center [425, 122] width 565 height 187
click at [392, 129] on div at bounding box center [425, 122] width 565 height 187
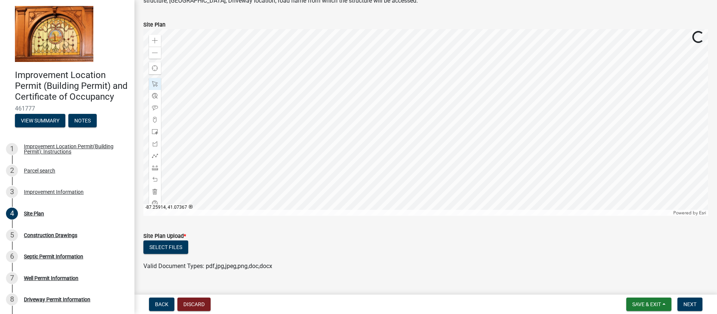
click at [388, 131] on div at bounding box center [425, 122] width 565 height 187
click at [464, 98] on span "Close" at bounding box center [466, 98] width 6 height 6
click at [397, 121] on div at bounding box center [425, 122] width 565 height 187
click at [448, 230] on form "Site Plan Upload * Select files Valid Document Types: pdf,jpg,jpeg,png,doc,docx" at bounding box center [425, 247] width 565 height 48
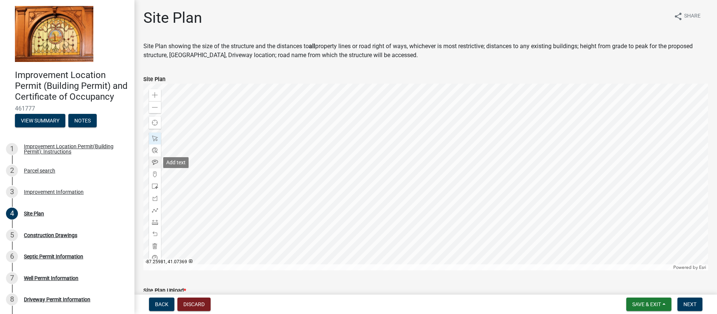
click at [156, 161] on span at bounding box center [155, 162] width 6 height 6
click at [312, 176] on div at bounding box center [425, 177] width 565 height 187
click at [314, 169] on div at bounding box center [425, 177] width 565 height 187
click at [313, 167] on div at bounding box center [425, 177] width 565 height 187
click at [155, 139] on span at bounding box center [155, 139] width 6 height 6
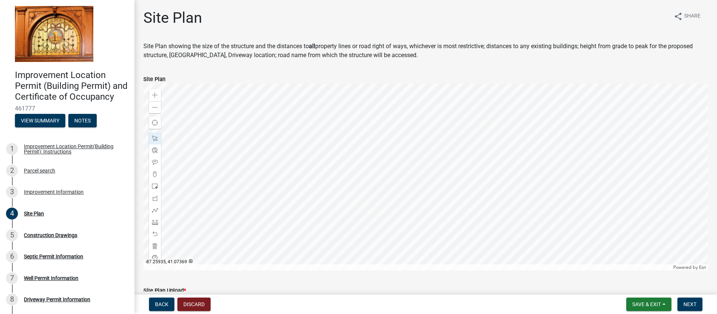
click at [314, 168] on div at bounding box center [425, 177] width 565 height 187
click at [330, 198] on div at bounding box center [425, 177] width 565 height 187
click at [339, 186] on div at bounding box center [425, 177] width 565 height 187
drag, startPoint x: 156, startPoint y: 139, endPoint x: 164, endPoint y: 139, distance: 7.9
click at [156, 139] on span at bounding box center [155, 139] width 6 height 6
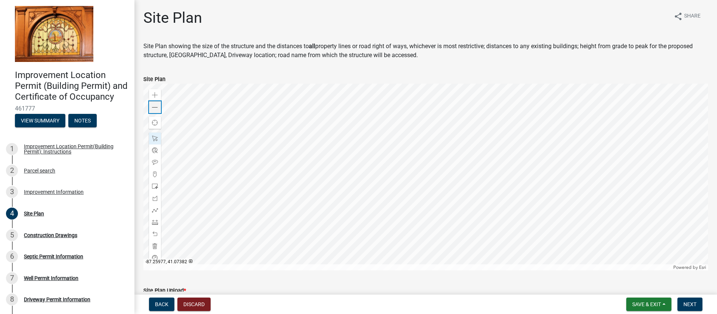
click at [156, 109] on span at bounding box center [155, 108] width 6 height 6
click at [155, 97] on span at bounding box center [155, 95] width 6 height 6
click at [570, 205] on div at bounding box center [425, 177] width 565 height 187
click at [155, 152] on span at bounding box center [155, 151] width 6 height 6
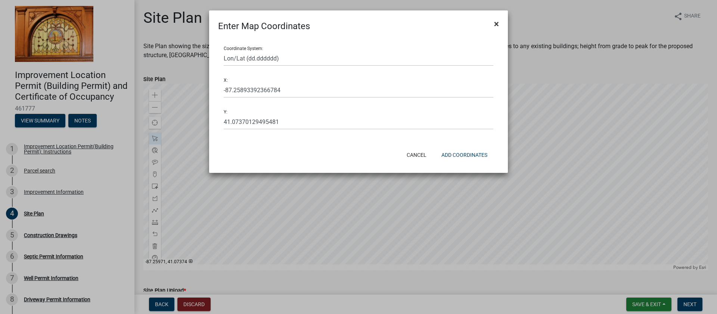
drag, startPoint x: 499, startPoint y: 22, endPoint x: 494, endPoint y: 24, distance: 5.3
click at [499, 22] on button "×" at bounding box center [496, 23] width 17 height 21
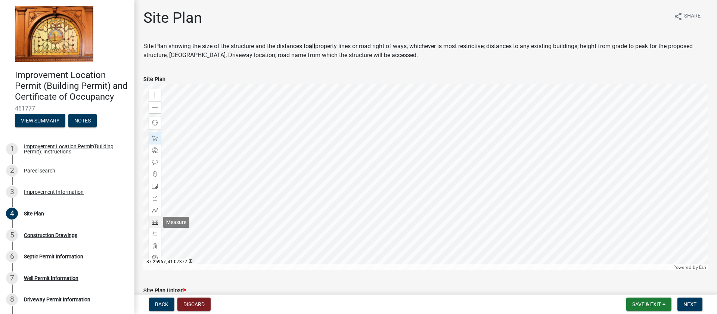
click at [157, 224] on span at bounding box center [155, 222] width 6 height 6
click at [442, 191] on div at bounding box center [425, 177] width 565 height 187
click at [473, 172] on div at bounding box center [425, 177] width 565 height 187
drag, startPoint x: 155, startPoint y: 220, endPoint x: 170, endPoint y: 222, distance: 15.1
click at [155, 220] on span at bounding box center [155, 222] width 6 height 6
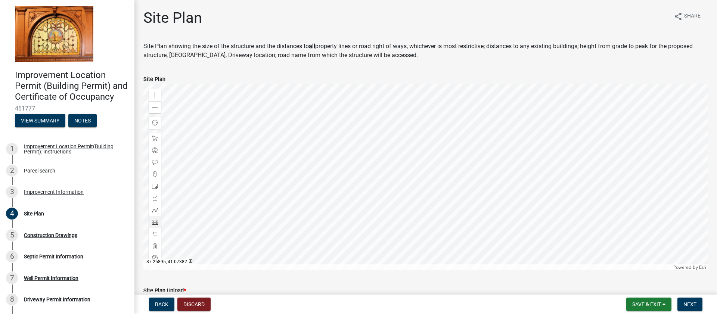
click at [421, 122] on div at bounding box center [425, 177] width 565 height 187
drag, startPoint x: 155, startPoint y: 224, endPoint x: 158, endPoint y: 220, distance: 4.7
click at [155, 224] on span at bounding box center [155, 222] width 6 height 6
click at [153, 139] on span at bounding box center [155, 139] width 6 height 6
click at [452, 141] on div at bounding box center [425, 177] width 565 height 187
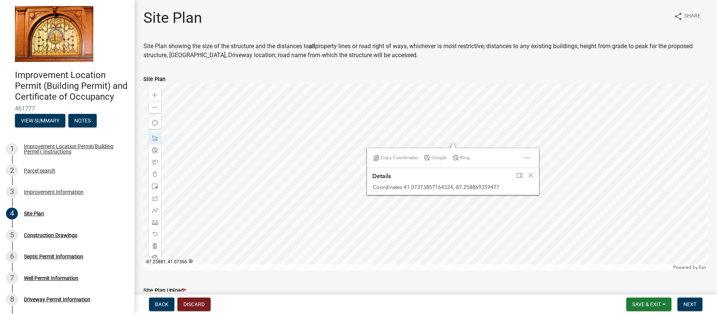
scroll to position [0, 0]
click at [529, 176] on span "Close" at bounding box center [531, 175] width 6 height 6
click at [460, 122] on div at bounding box center [425, 176] width 565 height 187
click at [437, 186] on div at bounding box center [425, 176] width 565 height 187
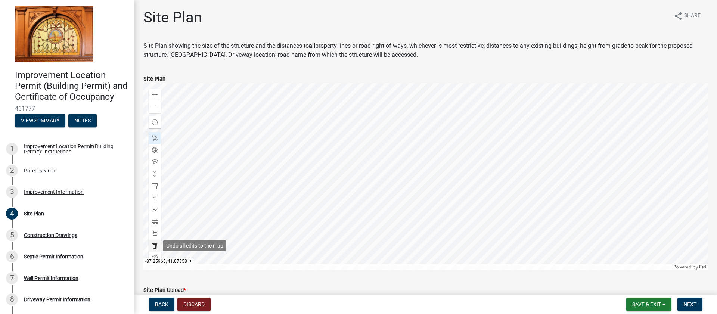
click at [156, 243] on span at bounding box center [155, 246] width 6 height 6
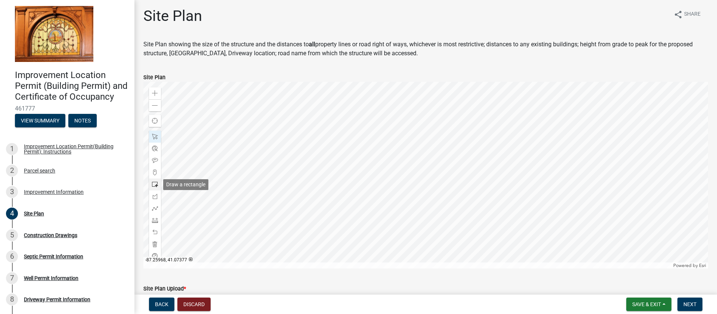
click at [155, 186] on span at bounding box center [155, 184] width 6 height 6
click at [496, 168] on div at bounding box center [425, 175] width 565 height 187
click at [156, 221] on span at bounding box center [155, 220] width 6 height 6
click at [421, 149] on div at bounding box center [425, 175] width 565 height 187
click at [498, 150] on div at bounding box center [425, 175] width 565 height 187
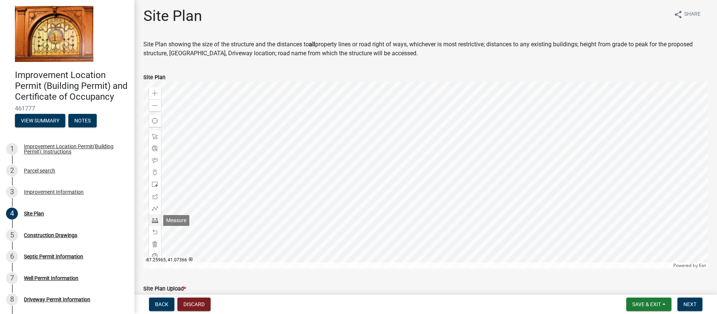
click at [156, 221] on span at bounding box center [155, 220] width 6 height 6
click at [154, 138] on span at bounding box center [155, 137] width 6 height 6
click at [438, 142] on div at bounding box center [425, 175] width 565 height 187
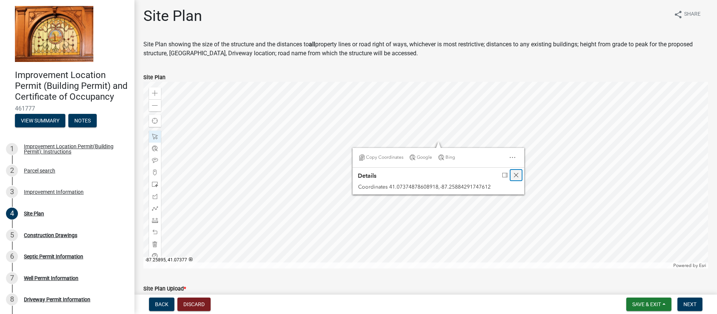
click at [517, 174] on span "Close" at bounding box center [516, 175] width 6 height 6
click at [507, 156] on div at bounding box center [425, 175] width 565 height 187
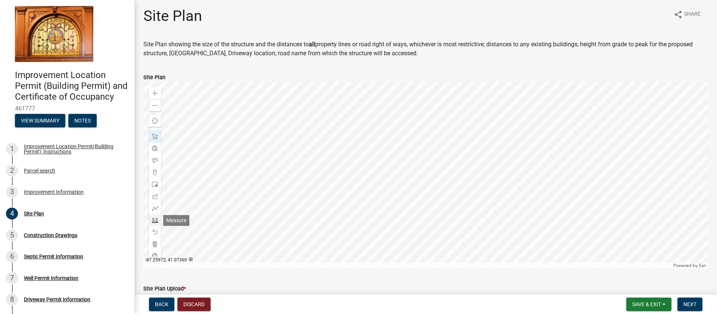
click at [153, 221] on span at bounding box center [155, 220] width 6 height 6
click at [421, 169] on div at bounding box center [425, 175] width 565 height 187
drag, startPoint x: 156, startPoint y: 222, endPoint x: 156, endPoint y: 218, distance: 4.1
click at [156, 222] on span at bounding box center [155, 220] width 6 height 6
click at [156, 139] on span at bounding box center [155, 137] width 6 height 6
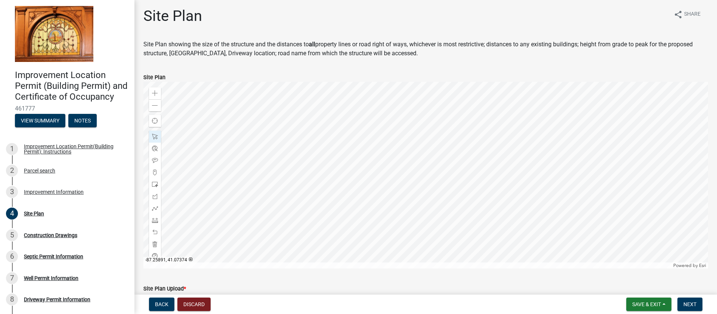
click at [435, 159] on div at bounding box center [425, 175] width 565 height 187
click at [513, 118] on span "Close" at bounding box center [512, 118] width 6 height 6
click at [420, 150] on div at bounding box center [425, 175] width 565 height 187
drag, startPoint x: 154, startPoint y: 223, endPoint x: 173, endPoint y: 223, distance: 19.0
click at [154, 223] on span at bounding box center [155, 220] width 6 height 6
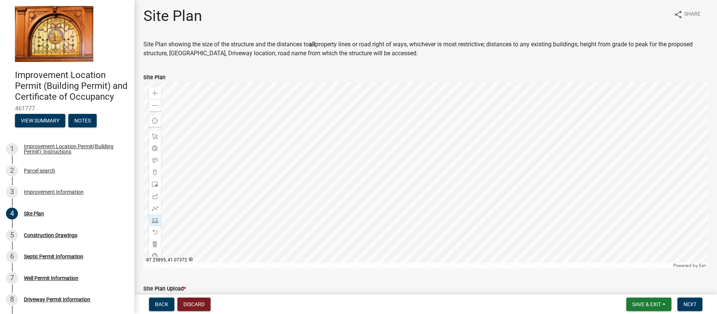
click at [420, 169] on div at bounding box center [425, 175] width 565 height 187
click at [156, 222] on span at bounding box center [155, 220] width 6 height 6
click at [493, 157] on div at bounding box center [425, 175] width 565 height 187
drag, startPoint x: 156, startPoint y: 219, endPoint x: 153, endPoint y: 187, distance: 32.2
click at [156, 219] on span at bounding box center [155, 220] width 6 height 6
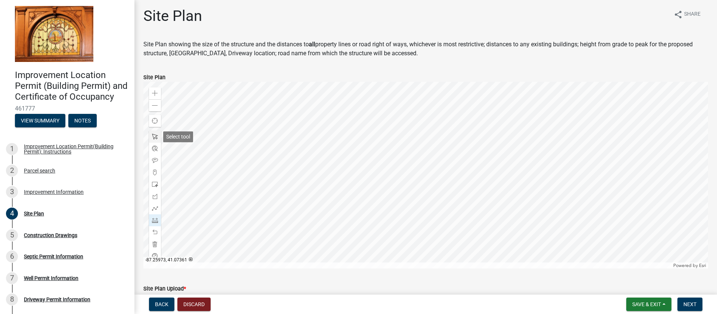
click at [155, 137] on span at bounding box center [155, 137] width 6 height 6
click at [506, 158] on div at bounding box center [425, 175] width 565 height 187
click at [497, 158] on div at bounding box center [425, 175] width 565 height 187
drag, startPoint x: 156, startPoint y: 220, endPoint x: 180, endPoint y: 218, distance: 24.3
click at [156, 220] on span at bounding box center [155, 220] width 6 height 6
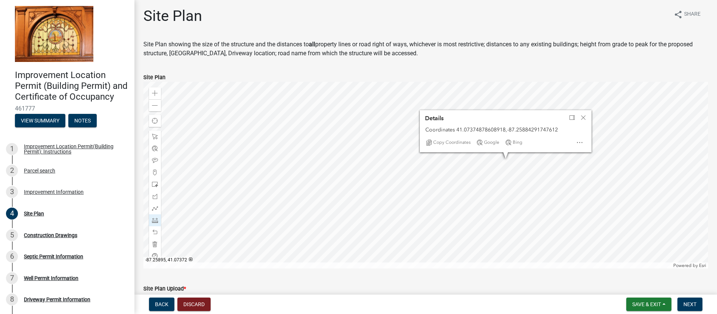
click at [420, 168] on div at bounding box center [425, 175] width 565 height 187
click at [581, 118] on span "Close" at bounding box center [583, 118] width 6 height 6
drag, startPoint x: 154, startPoint y: 221, endPoint x: 155, endPoint y: 202, distance: 19.8
click at [154, 221] on span at bounding box center [155, 220] width 6 height 6
click at [156, 136] on span at bounding box center [155, 137] width 6 height 6
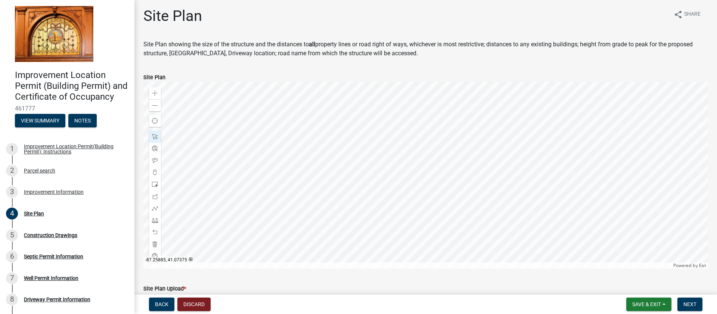
click at [456, 152] on div at bounding box center [425, 175] width 565 height 187
click at [534, 111] on span "Close" at bounding box center [533, 112] width 6 height 6
click at [477, 149] on div at bounding box center [425, 175] width 565 height 187
click at [435, 166] on div at bounding box center [425, 175] width 565 height 187
click at [372, 201] on div at bounding box center [425, 175] width 565 height 187
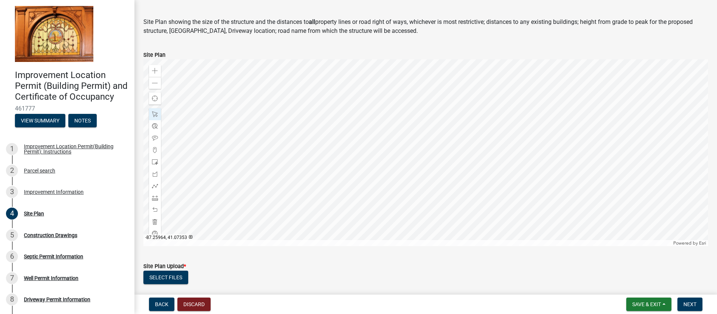
scroll to position [0, 0]
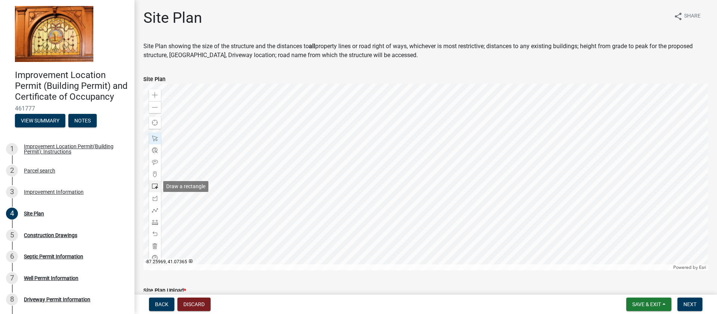
click at [155, 188] on span at bounding box center [155, 186] width 6 height 6
click at [409, 181] on div at bounding box center [425, 177] width 565 height 187
click at [158, 141] on span at bounding box center [155, 139] width 6 height 6
click at [354, 189] on div at bounding box center [425, 177] width 565 height 187
click at [432, 146] on span "Close" at bounding box center [432, 149] width 6 height 6
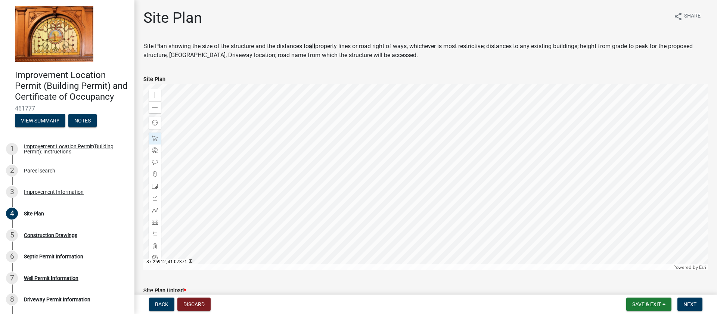
click at [361, 175] on div at bounding box center [425, 177] width 565 height 187
click at [364, 182] on div at bounding box center [425, 177] width 565 height 187
drag, startPoint x: 156, startPoint y: 163, endPoint x: 175, endPoint y: 165, distance: 19.5
click at [156, 163] on span at bounding box center [155, 162] width 6 height 6
click at [287, 195] on div at bounding box center [425, 177] width 565 height 187
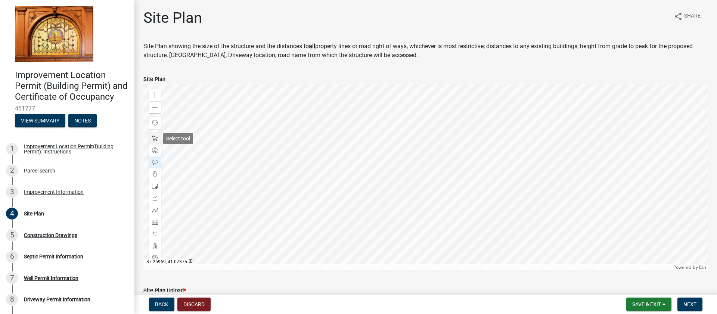
click at [157, 134] on div at bounding box center [155, 139] width 12 height 12
click at [155, 162] on span at bounding box center [155, 162] width 6 height 6
click at [356, 185] on div at bounding box center [425, 177] width 565 height 187
click at [153, 142] on div at bounding box center [155, 139] width 12 height 12
click at [356, 181] on div at bounding box center [425, 177] width 565 height 187
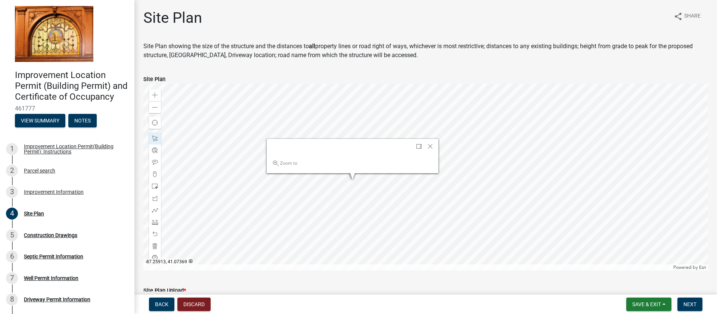
click at [356, 181] on div at bounding box center [425, 177] width 565 height 187
click at [429, 146] on span "Close" at bounding box center [430, 146] width 6 height 6
drag, startPoint x: 157, startPoint y: 164, endPoint x: 170, endPoint y: 165, distance: 13.5
click at [157, 164] on span at bounding box center [155, 162] width 6 height 6
click at [423, 155] on div at bounding box center [425, 177] width 565 height 187
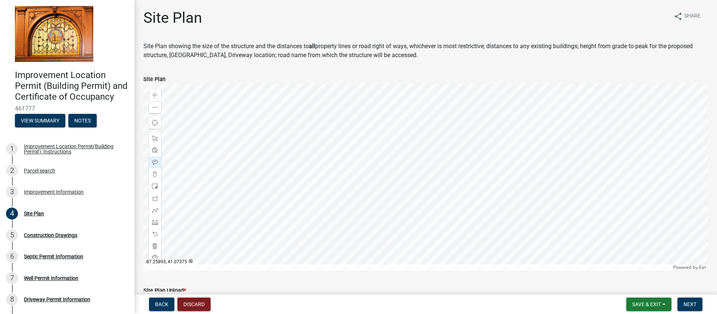
click at [423, 151] on div at bounding box center [425, 177] width 565 height 187
click at [421, 149] on div at bounding box center [425, 177] width 565 height 187
click at [156, 139] on span at bounding box center [155, 139] width 6 height 6
click at [157, 140] on span at bounding box center [155, 139] width 6 height 6
click at [422, 150] on div at bounding box center [425, 177] width 565 height 187
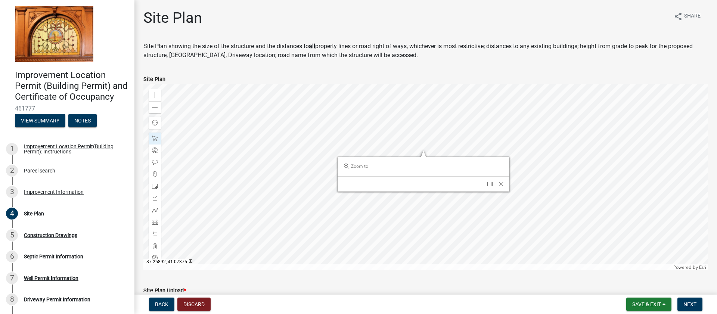
click at [429, 150] on div at bounding box center [425, 177] width 565 height 187
click at [500, 183] on span "Close" at bounding box center [501, 184] width 6 height 6
click at [440, 291] on div "Site Plan Upload *" at bounding box center [425, 290] width 565 height 9
click at [154, 221] on span at bounding box center [155, 222] width 6 height 6
click at [434, 163] on div at bounding box center [425, 177] width 565 height 187
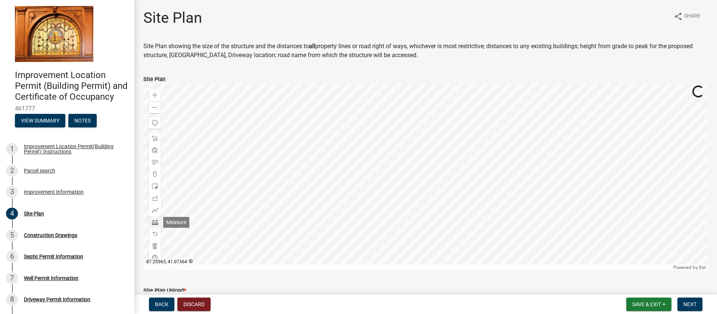
click at [154, 219] on span at bounding box center [155, 222] width 6 height 6
click at [432, 163] on div at bounding box center [425, 177] width 565 height 187
click at [155, 141] on span at bounding box center [155, 139] width 6 height 6
drag, startPoint x: 156, startPoint y: 223, endPoint x: 168, endPoint y: 221, distance: 12.1
click at [156, 223] on span at bounding box center [155, 222] width 6 height 6
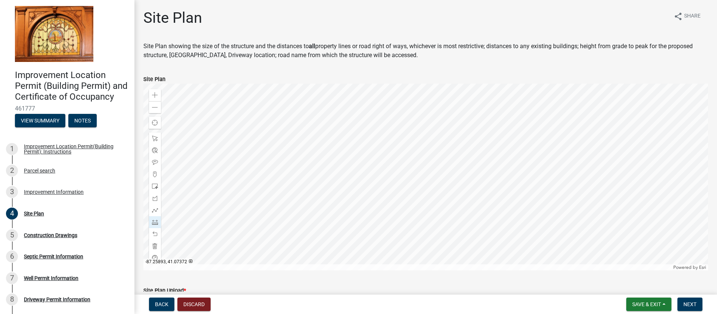
click at [414, 172] on div at bounding box center [425, 177] width 565 height 187
click at [158, 220] on div at bounding box center [155, 222] width 12 height 12
click at [442, 199] on div at bounding box center [425, 177] width 565 height 187
click at [155, 139] on span at bounding box center [155, 139] width 6 height 6
drag, startPoint x: 155, startPoint y: 224, endPoint x: 175, endPoint y: 218, distance: 20.4
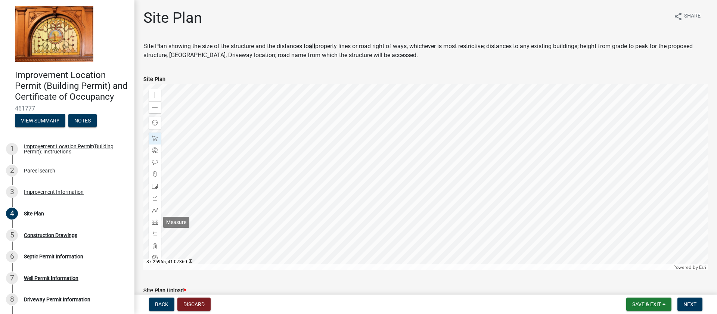
click at [155, 224] on span at bounding box center [155, 222] width 6 height 6
click at [401, 132] on div at bounding box center [425, 177] width 565 height 187
click at [156, 223] on span at bounding box center [155, 222] width 6 height 6
click at [344, 219] on div at bounding box center [425, 177] width 565 height 187
click at [342, 220] on div at bounding box center [425, 177] width 565 height 187
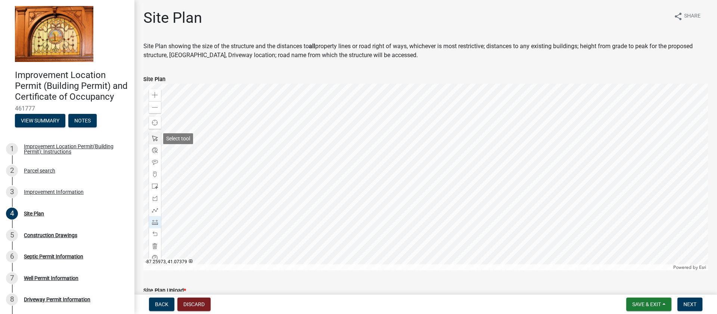
click at [152, 137] on span at bounding box center [155, 139] width 6 height 6
click at [155, 223] on span at bounding box center [155, 222] width 6 height 6
click at [446, 156] on div at bounding box center [425, 177] width 565 height 187
drag, startPoint x: 154, startPoint y: 222, endPoint x: 182, endPoint y: 219, distance: 28.2
click at [154, 222] on span at bounding box center [155, 222] width 6 height 6
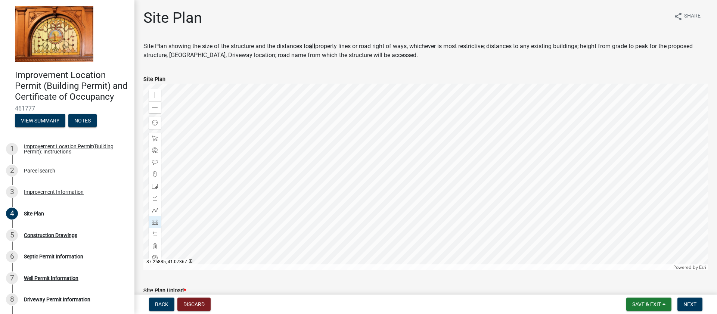
click at [459, 191] on div at bounding box center [425, 177] width 565 height 187
click at [155, 223] on span at bounding box center [155, 222] width 6 height 6
click at [155, 222] on span at bounding box center [155, 222] width 6 height 6
drag, startPoint x: 586, startPoint y: 47, endPoint x: 164, endPoint y: 57, distance: 422.5
click at [165, 56] on p "Site Plan showing the size of the structure and the distances to all property l…" at bounding box center [425, 51] width 565 height 18
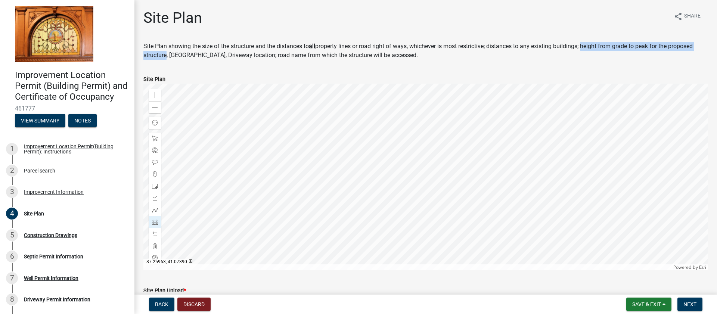
scroll to position [0, 0]
copy p "height from grade to peak for the proposed structure"
click at [540, 67] on form "Site Plan Zoom in Zoom out Find my location Powered by Esri -87.25820, 41.07377…" at bounding box center [425, 167] width 565 height 205
click at [638, 304] on span "Save & Exit" at bounding box center [646, 304] width 29 height 6
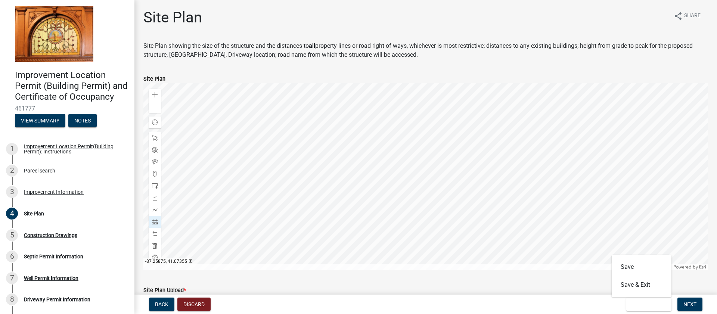
click at [575, 294] on div "Improvement Location Permit (Building Permit) and Certificate of Occupancy 4617…" at bounding box center [358, 157] width 717 height 314
click at [647, 302] on span "Save & Exit" at bounding box center [646, 304] width 29 height 6
click at [630, 272] on button "Save" at bounding box center [642, 267] width 60 height 18
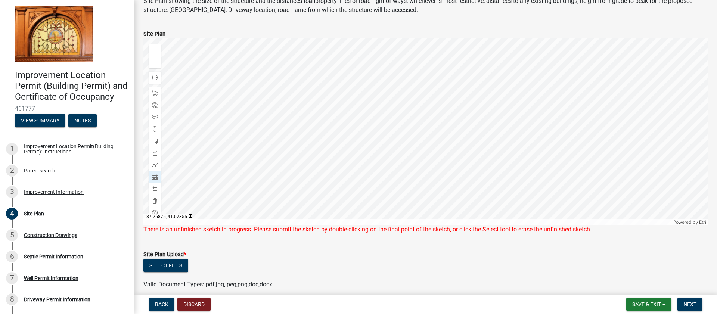
scroll to position [46, 0]
